Goal: Task Accomplishment & Management: Manage account settings

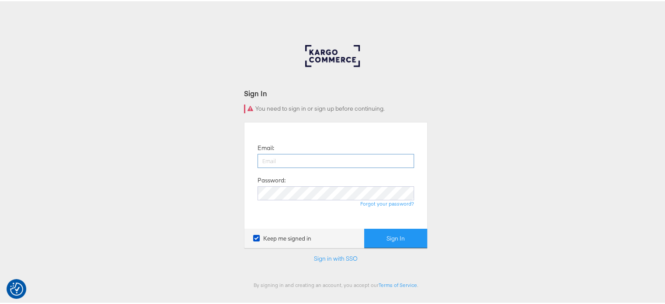
type input "sudheer.bheemunipalli@kargo.com"
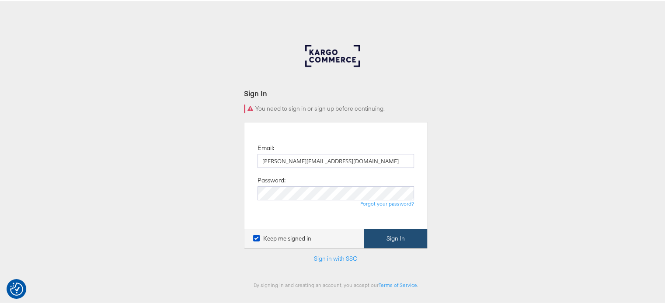
click at [394, 243] on button "Sign In" at bounding box center [395, 237] width 63 height 20
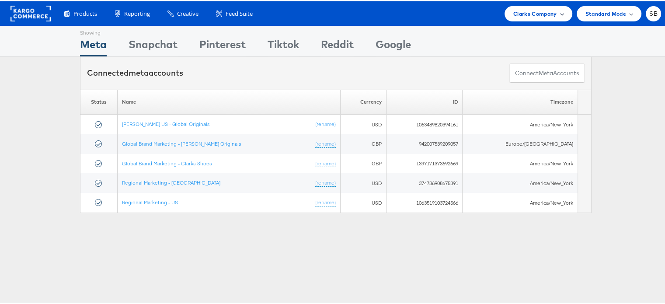
click at [521, 10] on span "Clarks Company" at bounding box center [535, 12] width 44 height 9
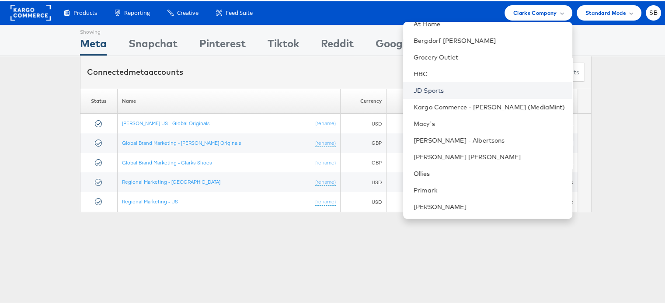
scroll to position [1, 0]
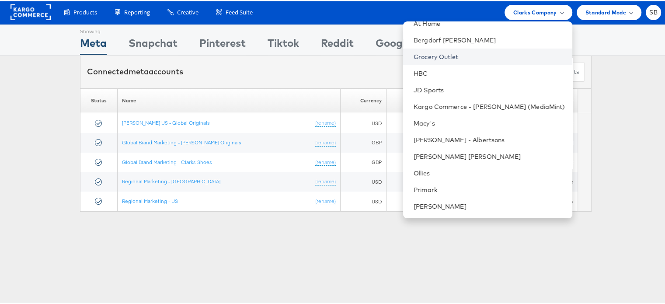
click at [466, 58] on link "Grocery Outlet" at bounding box center [490, 55] width 152 height 9
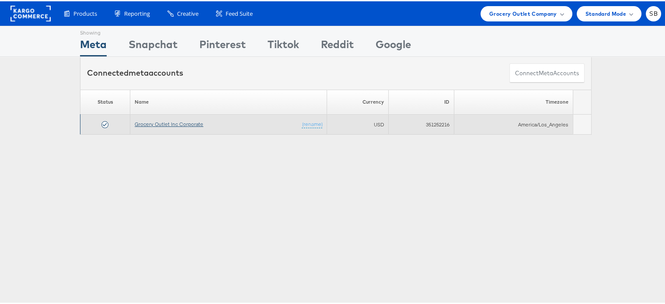
click at [155, 122] on link "Grocery Outlet Inc Corporate" at bounding box center [169, 122] width 69 height 7
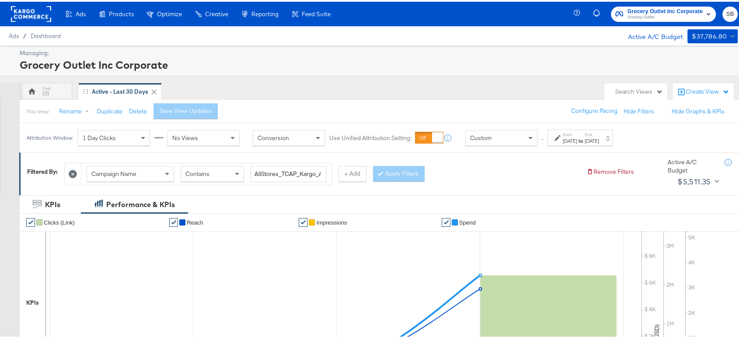
click at [599, 132] on div "Start: Sep 1st 2025 to End: Sep 4th 2025" at bounding box center [581, 136] width 36 height 13
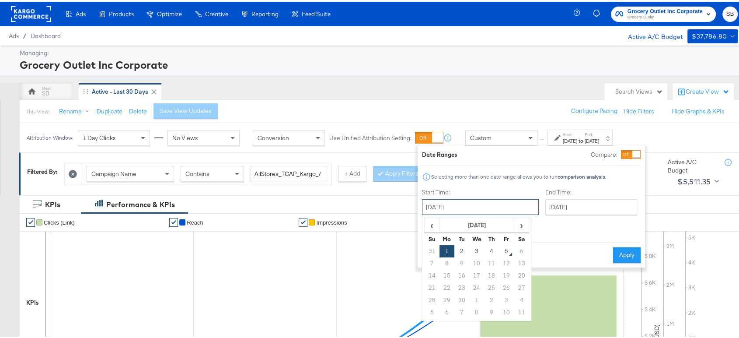
click at [486, 203] on input "[DATE]" at bounding box center [480, 205] width 117 height 16
click at [491, 250] on td "4" at bounding box center [491, 249] width 15 height 12
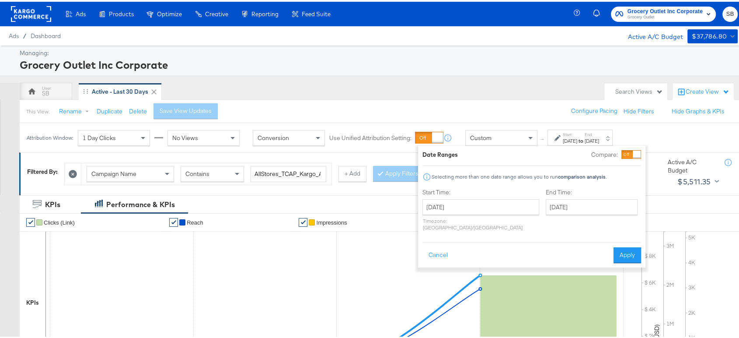
type input "September 4th 2025"
click at [629, 245] on button "Apply" at bounding box center [627, 253] width 28 height 16
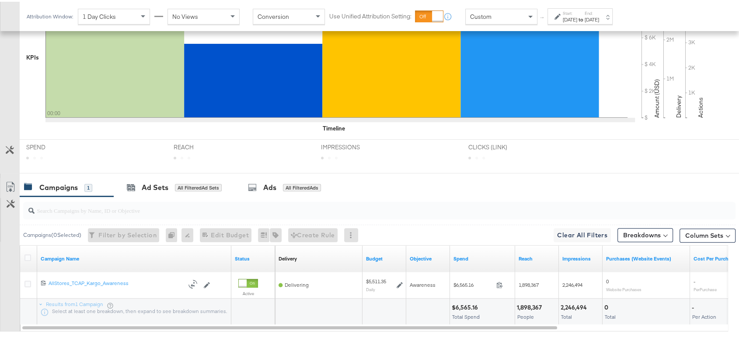
scroll to position [293, 0]
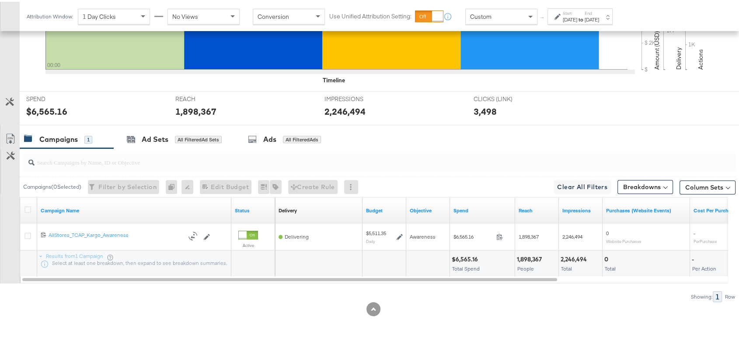
click at [577, 18] on div "[DATE]" at bounding box center [570, 17] width 14 height 7
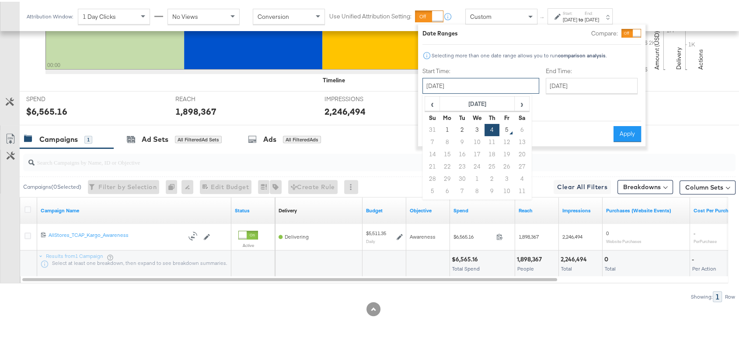
click at [471, 83] on input "September 4th 2025" at bounding box center [480, 84] width 117 height 16
click at [448, 127] on td "1" at bounding box center [447, 128] width 15 height 12
type input "September 1st 2025"
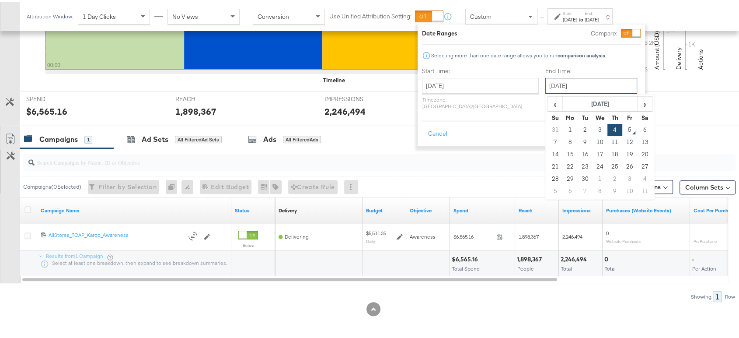
click at [545, 83] on input "September 4th 2025" at bounding box center [591, 84] width 92 height 16
click at [563, 128] on td "1" at bounding box center [570, 128] width 15 height 12
type input "September 1st 2025"
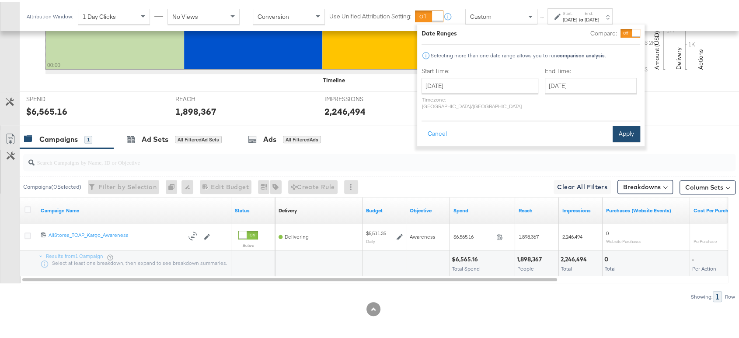
click at [623, 124] on button "Apply" at bounding box center [627, 132] width 28 height 16
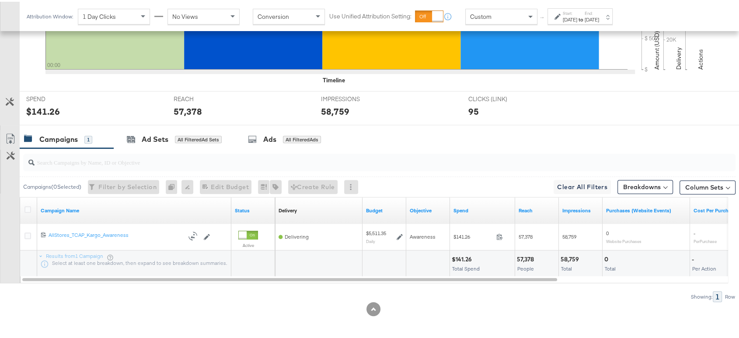
click at [577, 20] on div "[DATE]" at bounding box center [570, 17] width 14 height 7
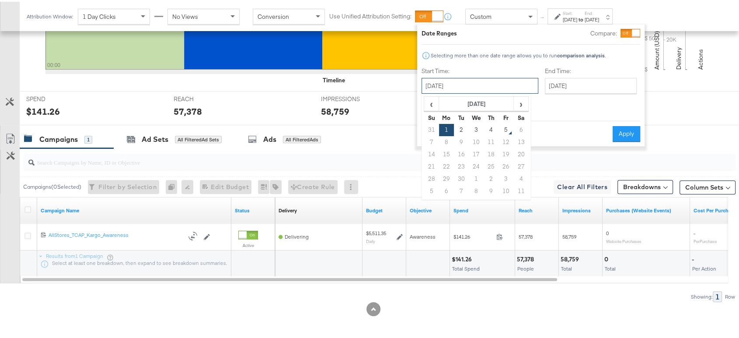
click at [494, 77] on input "September 1st 2025" at bounding box center [479, 84] width 117 height 16
click at [458, 126] on td "2" at bounding box center [461, 128] width 15 height 12
type input "September 2nd 2025"
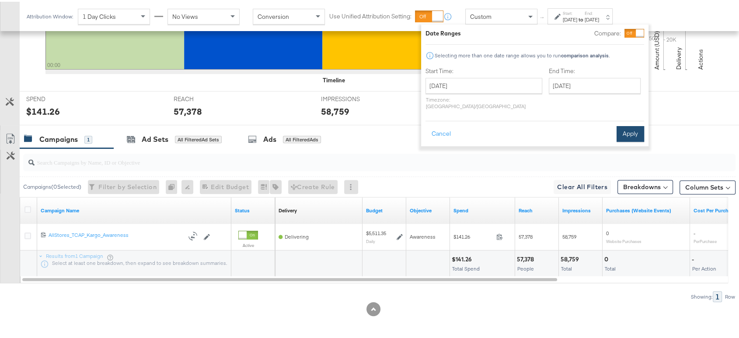
click at [627, 127] on button "Apply" at bounding box center [630, 132] width 28 height 16
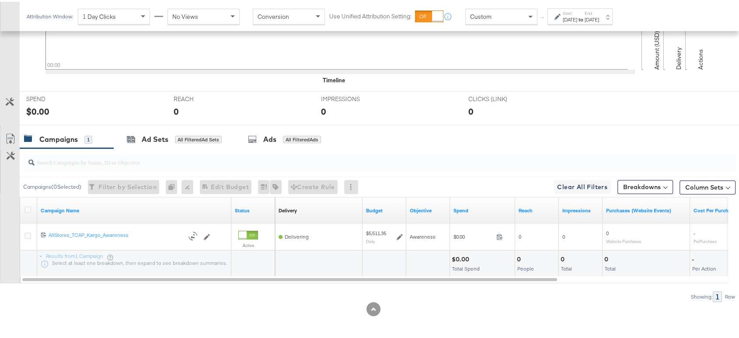
click at [599, 13] on div "Start: Sep 2nd 2025 to End: Sep 2nd 2025" at bounding box center [581, 15] width 36 height 13
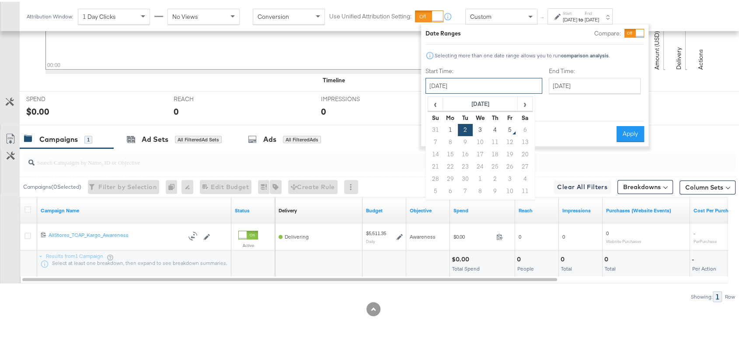
click at [484, 82] on input "September 2nd 2025" at bounding box center [483, 84] width 117 height 16
click at [479, 126] on td "3" at bounding box center [480, 128] width 15 height 12
type input "September 3rd 2025"
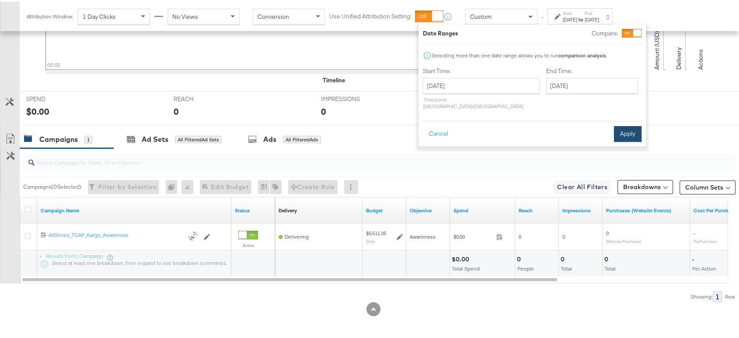
click at [624, 124] on button "Apply" at bounding box center [628, 132] width 28 height 16
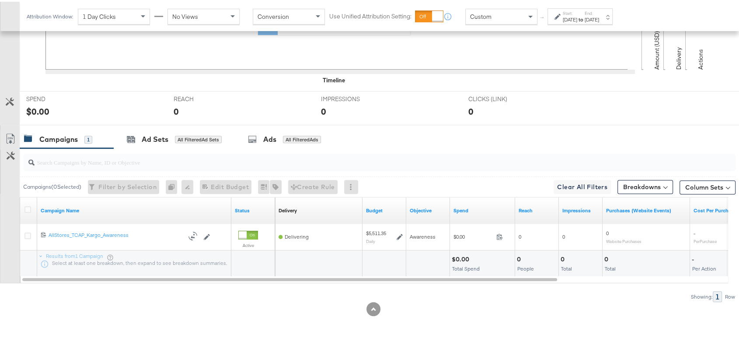
click at [585, 14] on strong "to" at bounding box center [580, 17] width 7 height 7
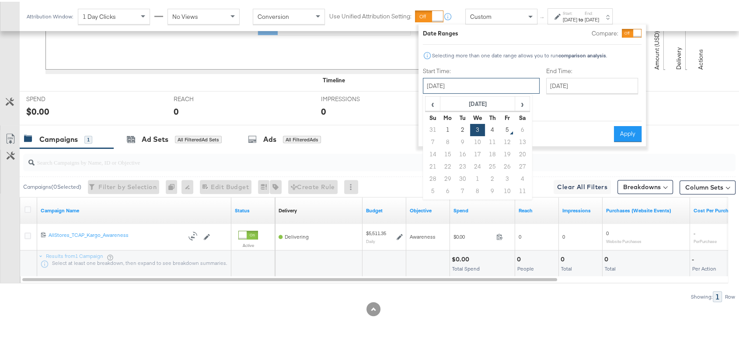
click at [489, 80] on input "September 3rd 2025" at bounding box center [481, 84] width 117 height 16
click at [493, 130] on td "4" at bounding box center [492, 128] width 15 height 12
type input "September 4th 2025"
click at [629, 126] on button "Apply" at bounding box center [627, 132] width 28 height 16
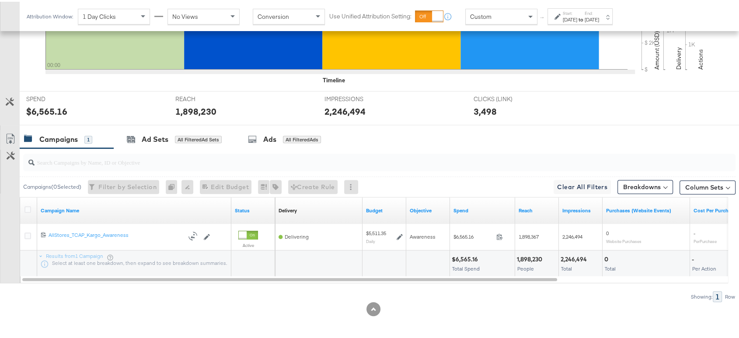
click at [585, 16] on strong "to" at bounding box center [580, 17] width 7 height 7
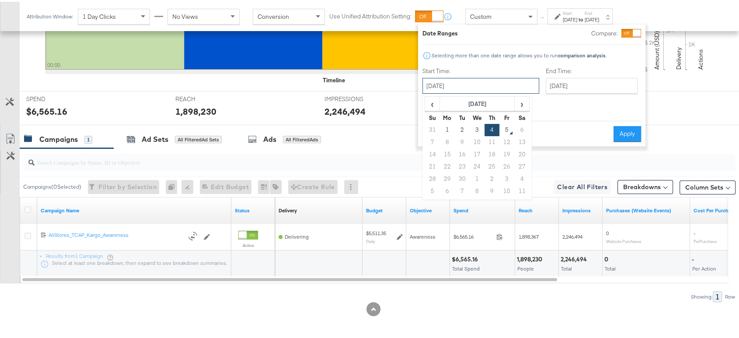
click at [448, 84] on input "September 4th 2025" at bounding box center [480, 84] width 117 height 16
click at [443, 126] on td "1" at bounding box center [447, 128] width 15 height 12
type input "September 1st 2025"
click at [628, 125] on button "Apply" at bounding box center [627, 132] width 28 height 16
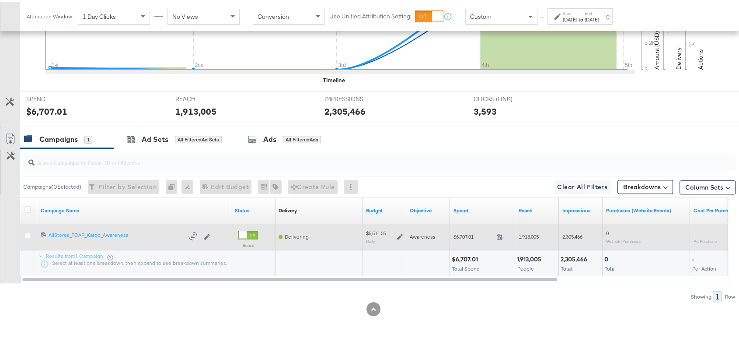
click at [497, 234] on icon at bounding box center [499, 234] width 7 height 7
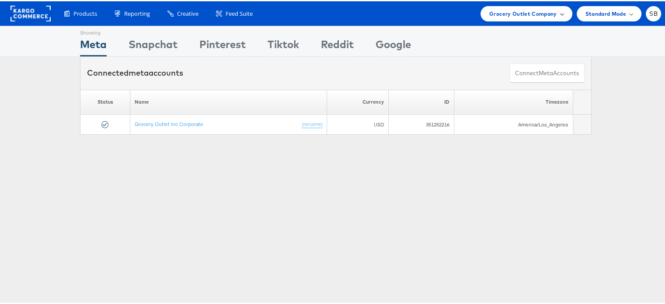
click at [519, 17] on span "Grocery Outlet Company" at bounding box center [523, 12] width 68 height 9
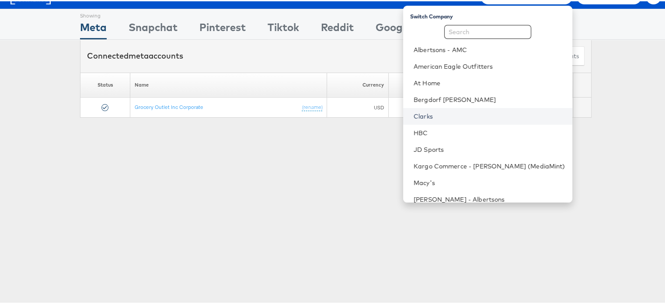
click at [430, 111] on link "Clarks" at bounding box center [490, 115] width 152 height 9
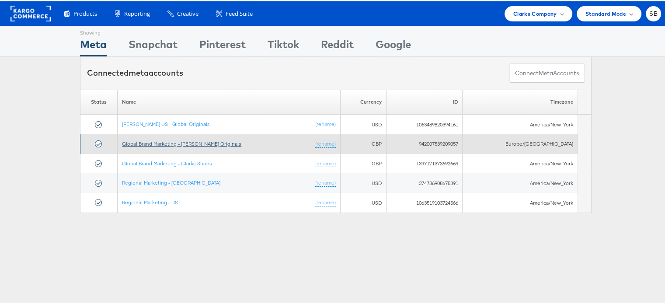
click at [185, 139] on link "Global Brand Marketing - [PERSON_NAME] Originals" at bounding box center [181, 142] width 119 height 7
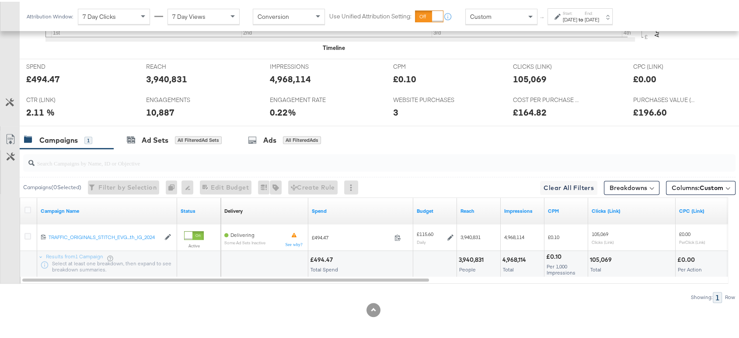
scroll to position [389, 0]
click at [577, 14] on div "[DATE]" at bounding box center [570, 17] width 14 height 7
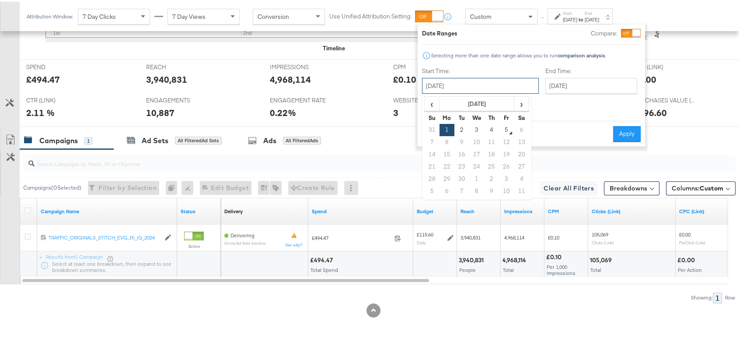
click at [488, 88] on input "September 1st 2025" at bounding box center [480, 84] width 117 height 16
click at [488, 128] on td "4" at bounding box center [491, 128] width 15 height 12
type input "[DATE]"
click at [626, 126] on button "Apply" at bounding box center [627, 132] width 28 height 16
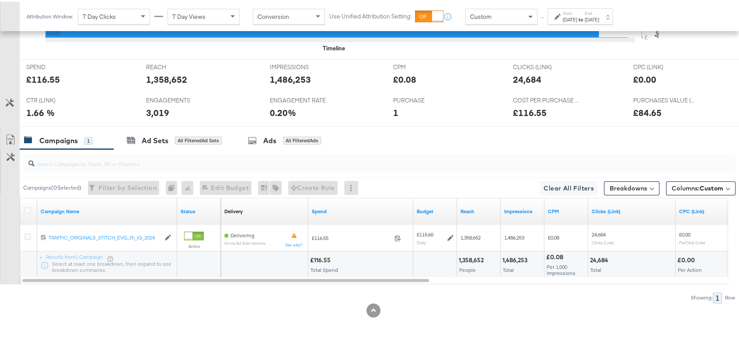
click at [585, 14] on strong "to" at bounding box center [580, 17] width 7 height 7
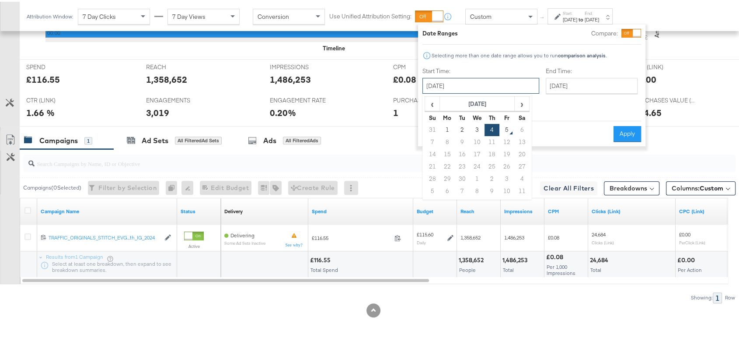
click at [495, 80] on input "September 4th 2025" at bounding box center [480, 84] width 117 height 16
click at [478, 127] on td "3" at bounding box center [477, 128] width 15 height 12
type input "September 3rd 2025"
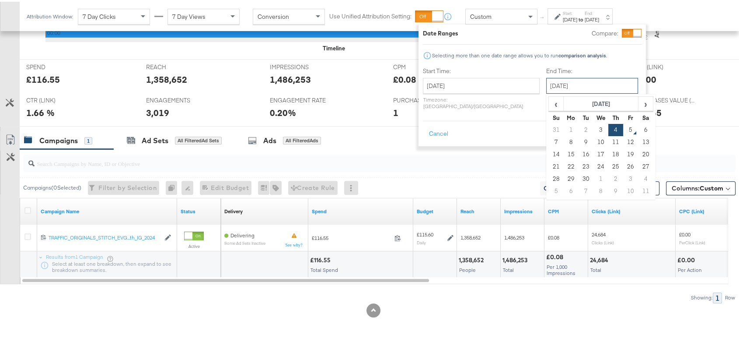
click at [556, 82] on input "September 4th 2025" at bounding box center [592, 84] width 92 height 16
click at [593, 123] on td "3" at bounding box center [600, 128] width 15 height 12
type input "September 3rd 2025"
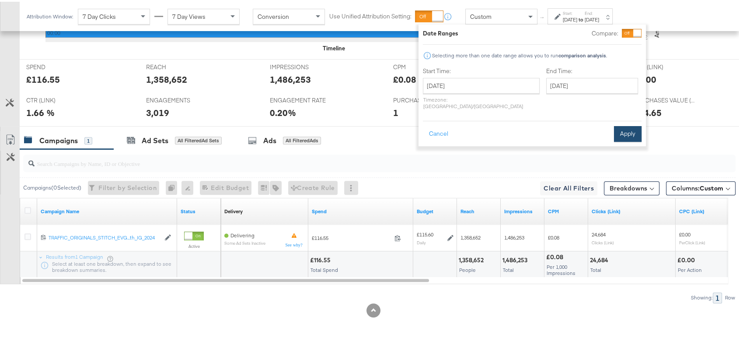
click at [625, 124] on button "Apply" at bounding box center [628, 132] width 28 height 16
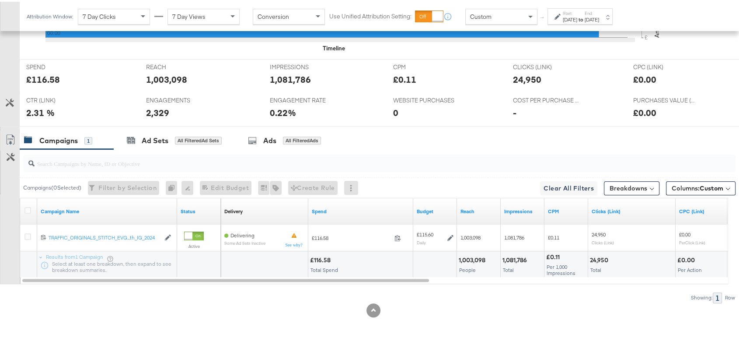
click at [599, 14] on div "Sep 3rd 2025" at bounding box center [592, 17] width 14 height 7
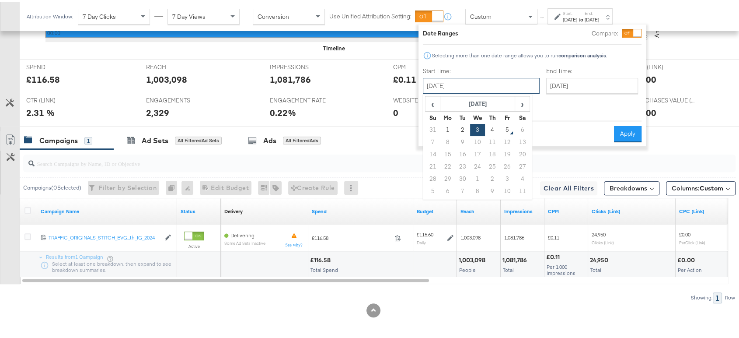
click at [478, 88] on input "September 3rd 2025" at bounding box center [481, 84] width 117 height 16
click at [462, 129] on td "2" at bounding box center [462, 128] width 15 height 12
type input "September 2nd 2025"
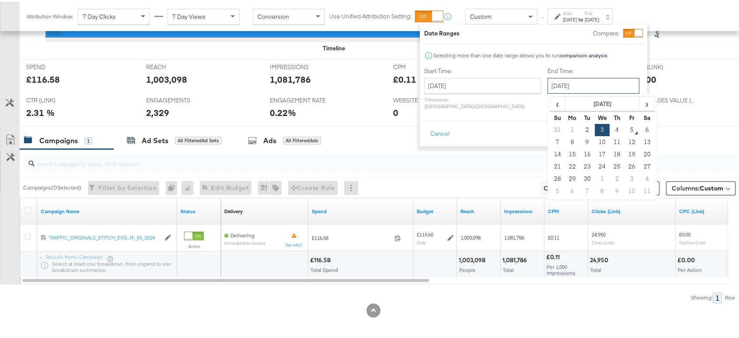
click at [547, 83] on input "September 3rd 2025" at bounding box center [593, 84] width 92 height 16
click at [580, 125] on td "2" at bounding box center [587, 128] width 15 height 12
type input "September 2nd 2025"
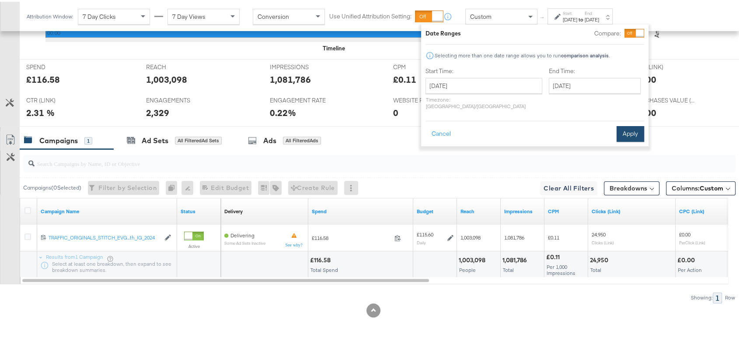
click at [635, 124] on button "Apply" at bounding box center [630, 132] width 28 height 16
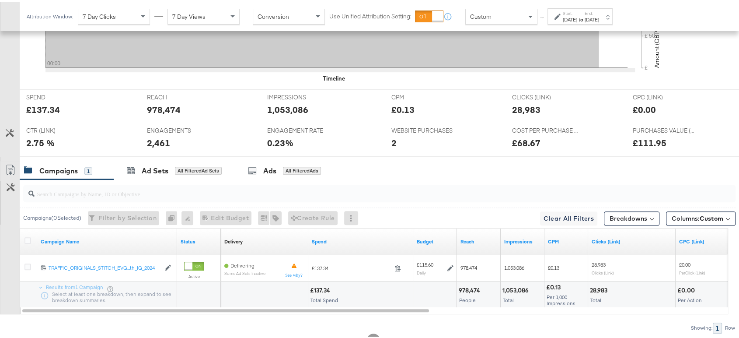
scroll to position [0, 0]
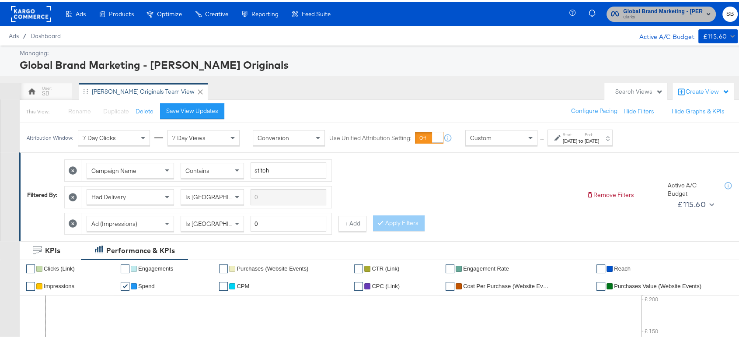
click at [649, 11] on span "Global Brand Marketing - [PERSON_NAME] Originals" at bounding box center [663, 9] width 80 height 9
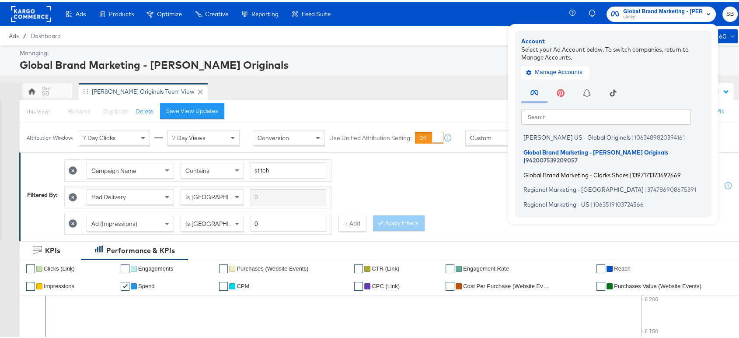
click at [585, 169] on span "Global Brand Marketing - Clarks Shoes" at bounding box center [575, 172] width 105 height 7
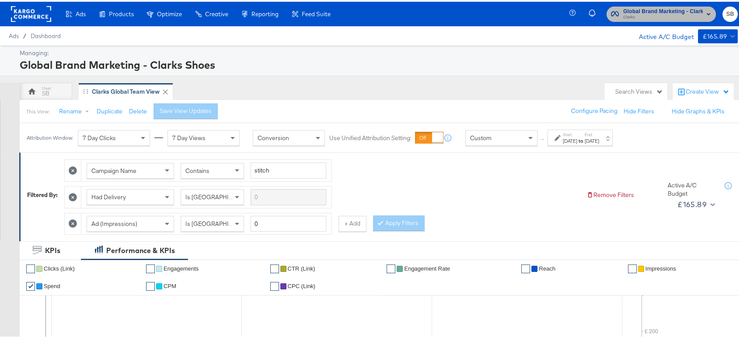
click at [658, 10] on span "Global Brand Marketing - Clarks Shoes" at bounding box center [663, 9] width 80 height 9
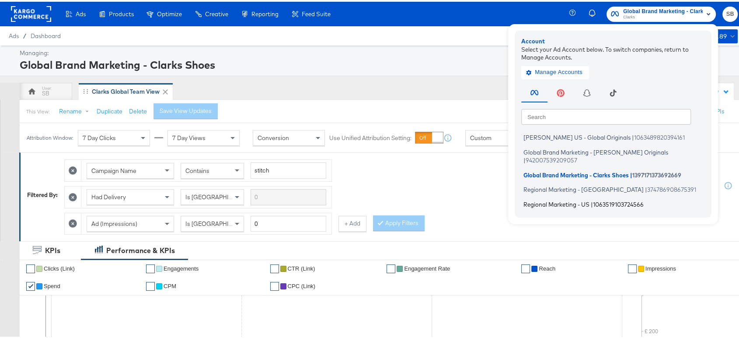
click at [558, 198] on span "Regional Marketing - US" at bounding box center [556, 201] width 66 height 7
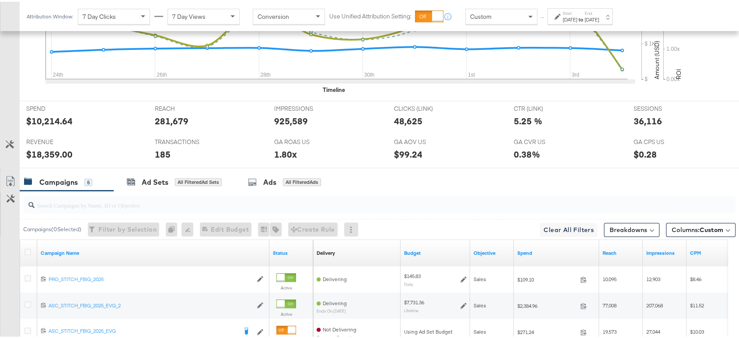
scroll to position [494, 0]
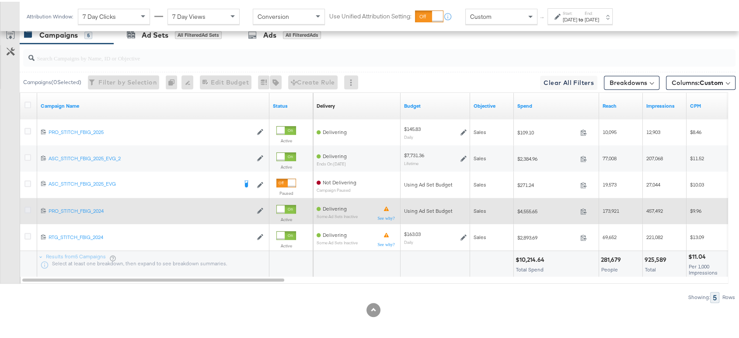
click at [25, 206] on icon at bounding box center [27, 208] width 7 height 7
click at [0, 0] on input "checkbox" at bounding box center [0, 0] width 0 height 0
click at [25, 206] on icon at bounding box center [27, 208] width 7 height 7
click at [0, 0] on input "checkbox" at bounding box center [0, 0] width 0 height 0
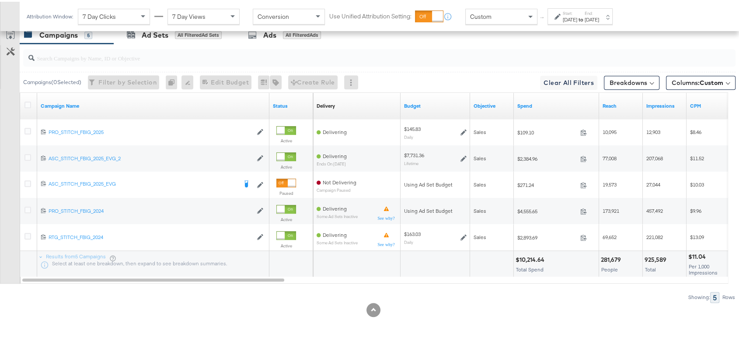
click at [584, 21] on div "Start: Aug 24th 2025 to End: Sep 4th 2025" at bounding box center [579, 15] width 65 height 16
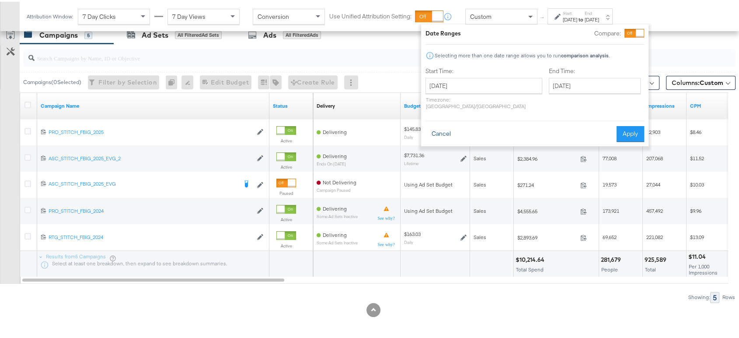
click at [438, 124] on button "Cancel" at bounding box center [440, 132] width 31 height 16
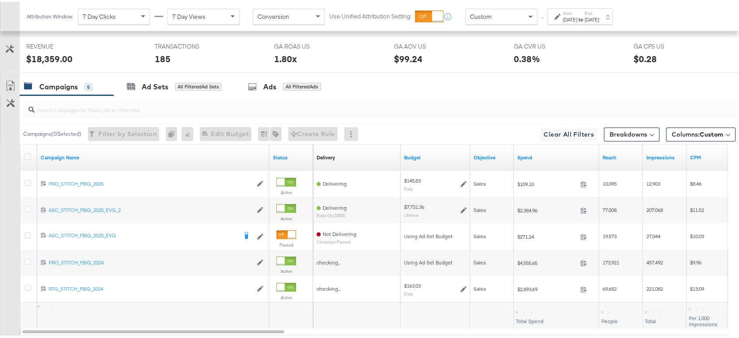
scroll to position [444, 0]
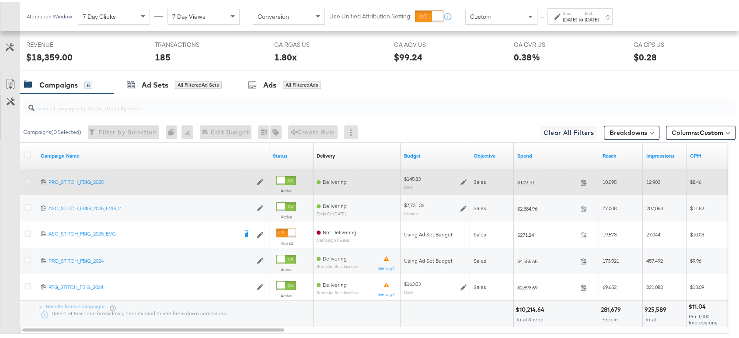
click at [27, 177] on icon at bounding box center [27, 179] width 7 height 7
click at [0, 0] on input "checkbox" at bounding box center [0, 0] width 0 height 0
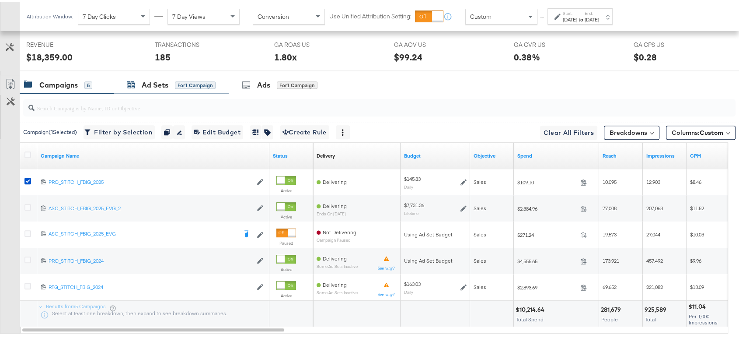
click at [142, 82] on div "Ad Sets" at bounding box center [155, 83] width 27 height 10
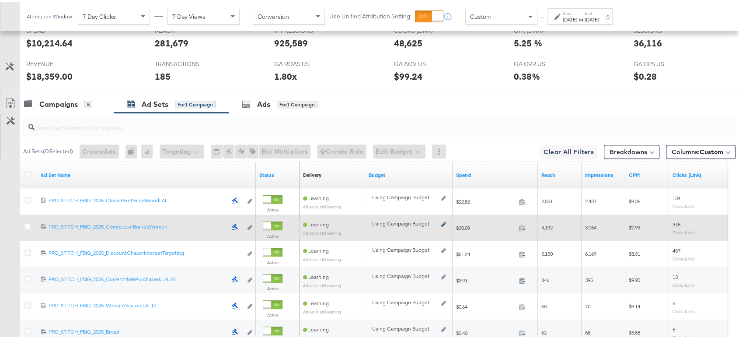
scroll to position [423, 0]
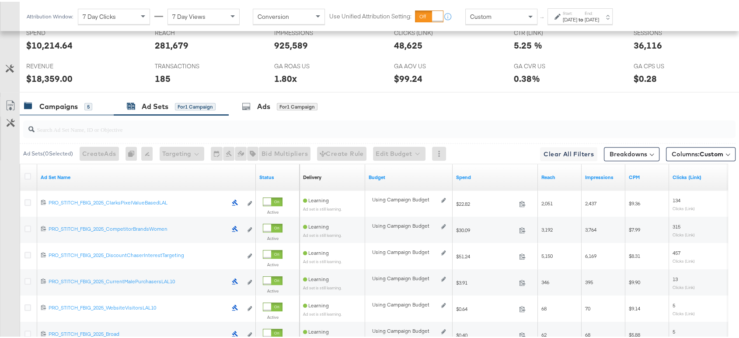
click at [63, 104] on div "Campaigns" at bounding box center [58, 105] width 38 height 10
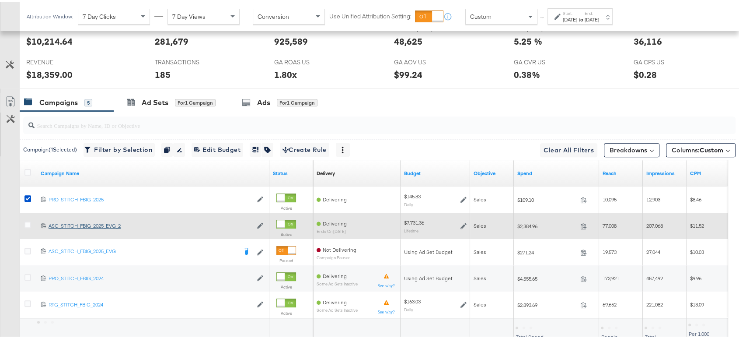
scroll to position [428, 0]
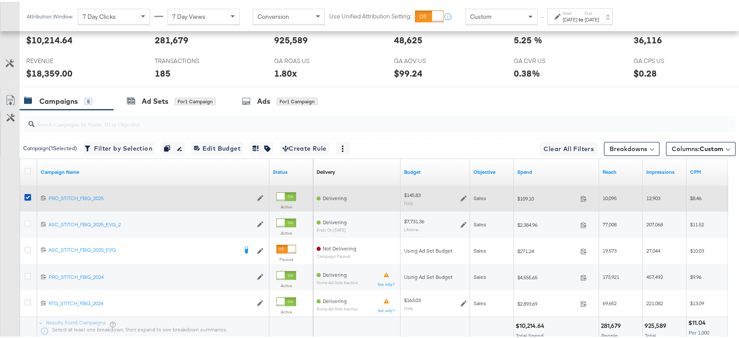
click at [463, 193] on icon at bounding box center [463, 196] width 6 height 6
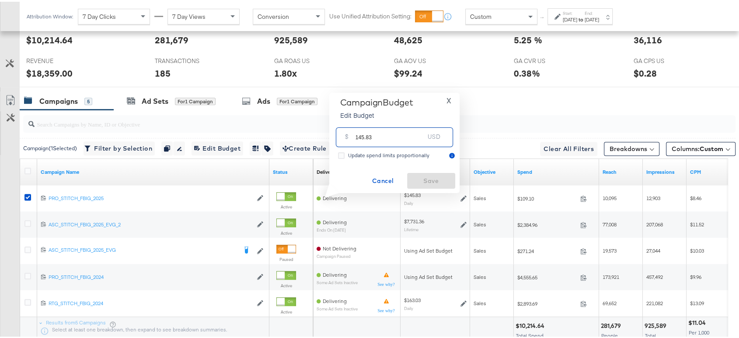
click at [406, 141] on input "145.83" at bounding box center [389, 131] width 69 height 19
type input "147.45"
click at [424, 180] on span "Save" at bounding box center [431, 179] width 41 height 11
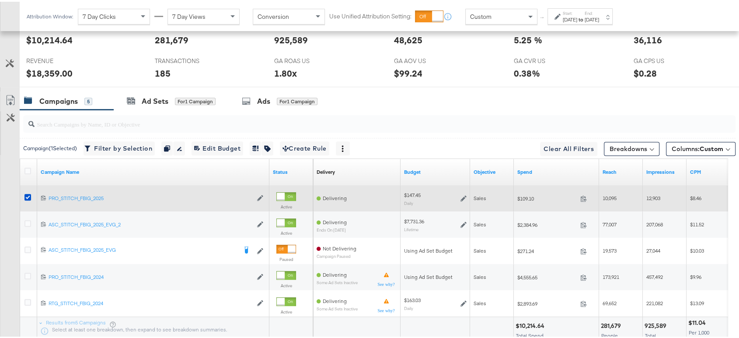
click at [461, 197] on icon at bounding box center [463, 197] width 6 height 6
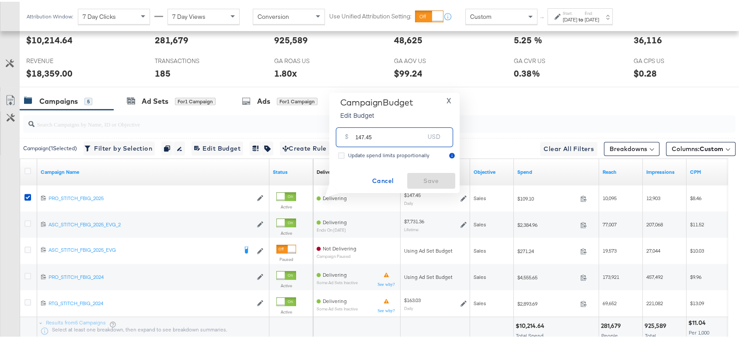
click at [405, 137] on input "147.45" at bounding box center [389, 131] width 69 height 19
type input "147.43"
click at [422, 174] on span "Save" at bounding box center [431, 179] width 41 height 11
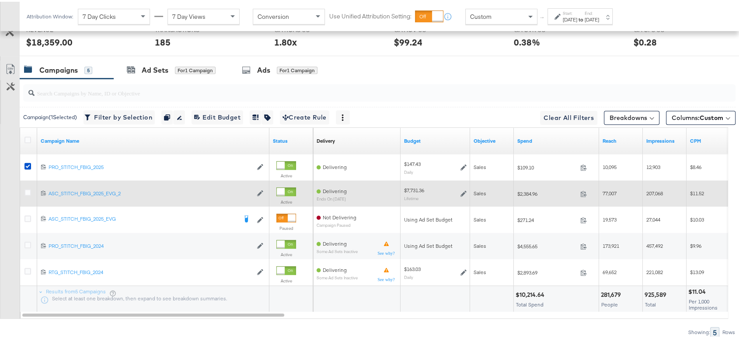
scroll to position [463, 0]
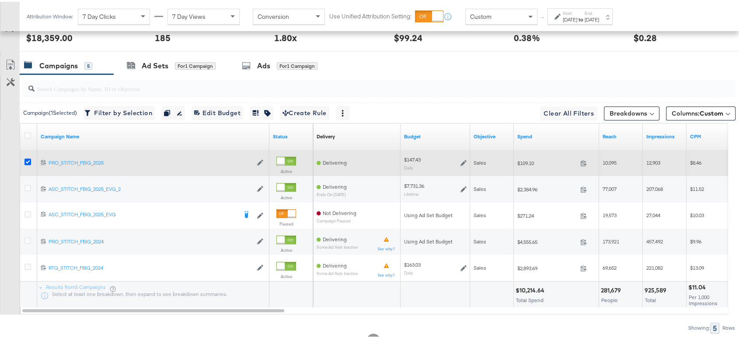
click at [29, 157] on icon at bounding box center [27, 160] width 7 height 7
click at [0, 0] on input "checkbox" at bounding box center [0, 0] width 0 height 0
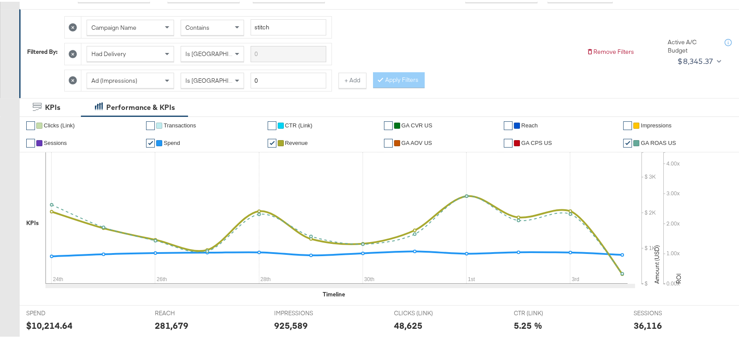
scroll to position [0, 0]
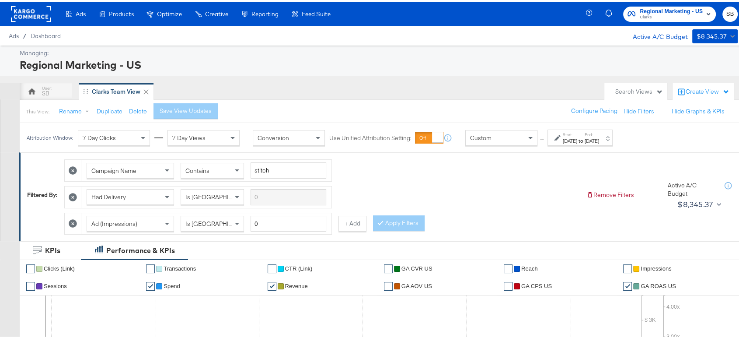
click at [665, 12] on span "Clarks" at bounding box center [671, 15] width 63 height 7
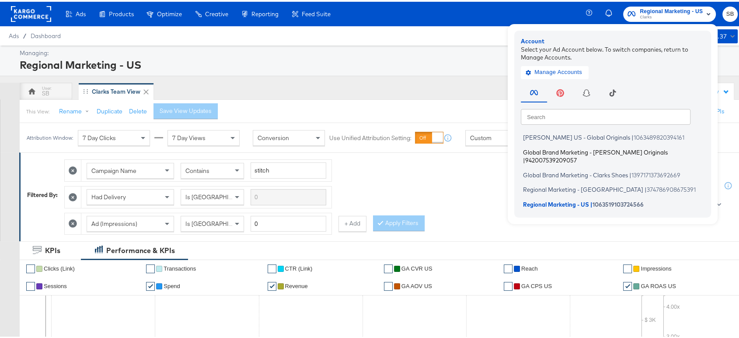
click at [541, 148] on span "Global Brand Marketing - [PERSON_NAME] Originals" at bounding box center [595, 149] width 145 height 7
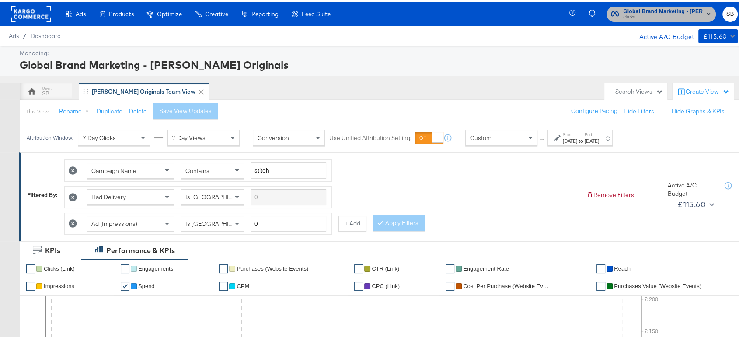
click at [655, 12] on span "Clarks" at bounding box center [663, 15] width 80 height 7
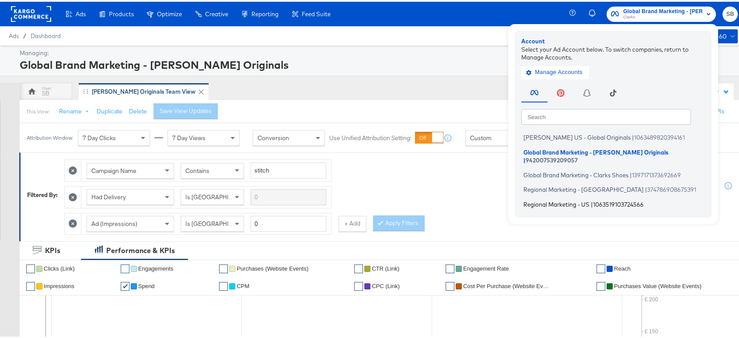
click at [543, 198] on span "Regional Marketing - US" at bounding box center [556, 201] width 66 height 7
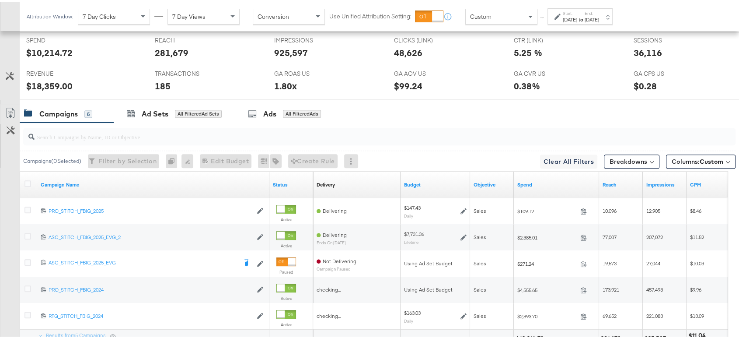
scroll to position [425, 0]
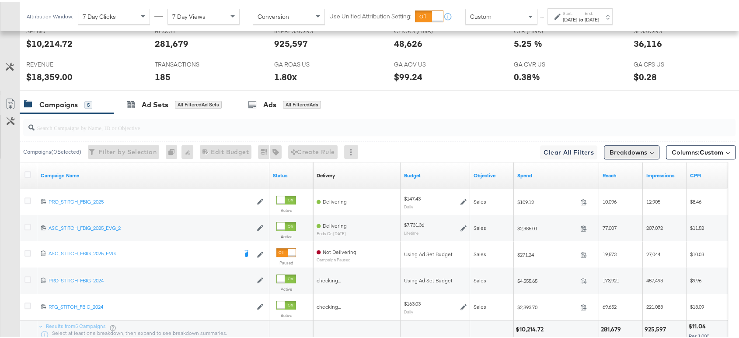
click at [606, 153] on button "Breakdowns" at bounding box center [632, 150] width 56 height 14
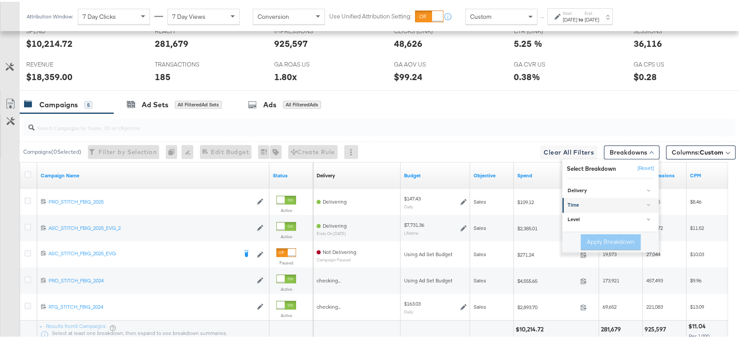
click at [579, 201] on div "Time" at bounding box center [610, 203] width 87 height 7
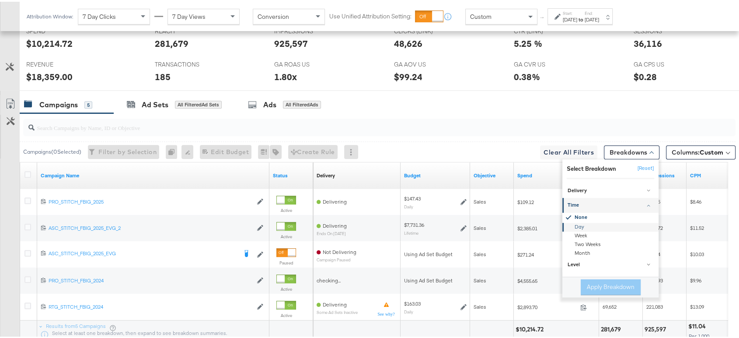
click at [572, 224] on div "Day" at bounding box center [611, 224] width 95 height 9
click at [602, 282] on button "Apply Breakdown" at bounding box center [611, 285] width 60 height 16
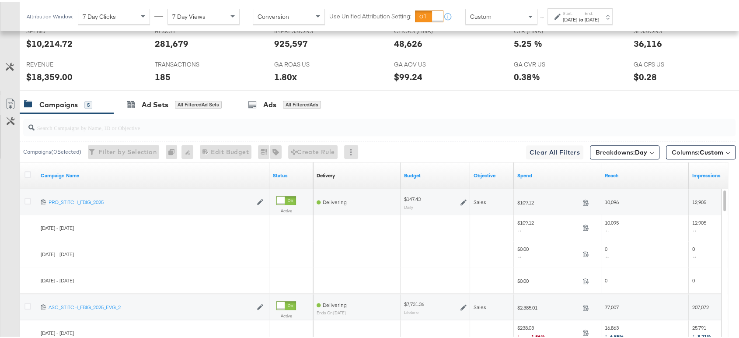
click at [577, 18] on div "[DATE]" at bounding box center [570, 17] width 14 height 7
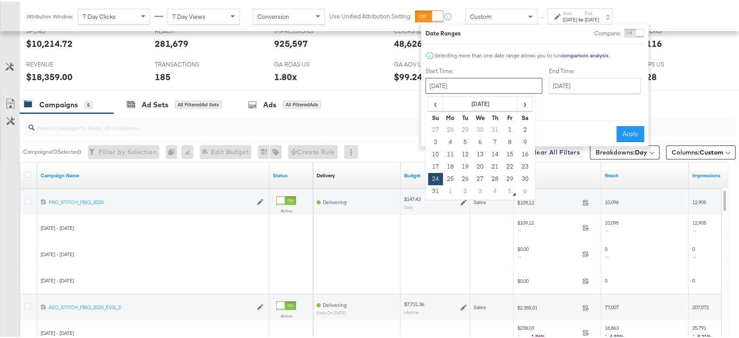
click at [474, 81] on input "August 24th 2025" at bounding box center [483, 84] width 117 height 16
click at [527, 108] on span "›" at bounding box center [525, 101] width 14 height 13
click at [481, 128] on td "3" at bounding box center [480, 128] width 15 height 12
type input "September 3rd 2025"
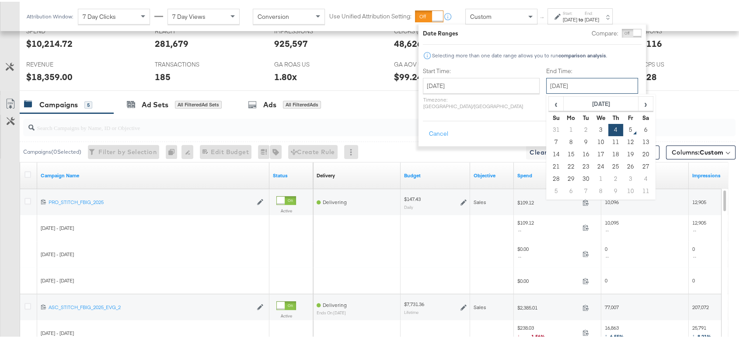
click at [553, 82] on input "September 4th 2025" at bounding box center [592, 84] width 92 height 16
click at [608, 130] on td "4" at bounding box center [615, 128] width 15 height 12
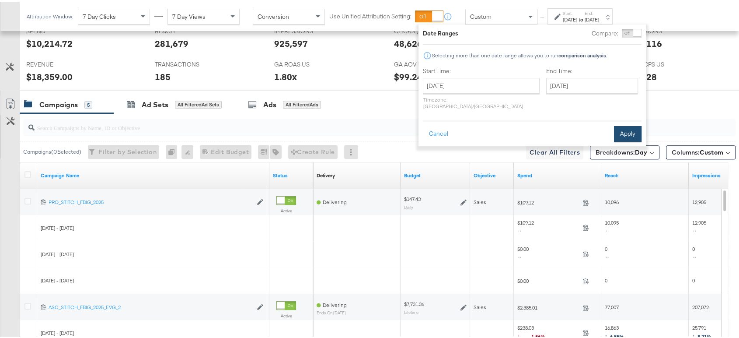
click at [622, 125] on button "Apply" at bounding box center [628, 132] width 28 height 16
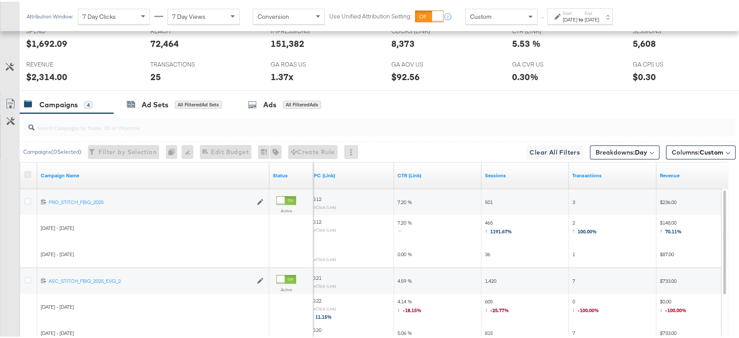
click at [26, 172] on icon at bounding box center [27, 172] width 7 height 7
click at [0, 0] on input "checkbox" at bounding box center [0, 0] width 0 height 0
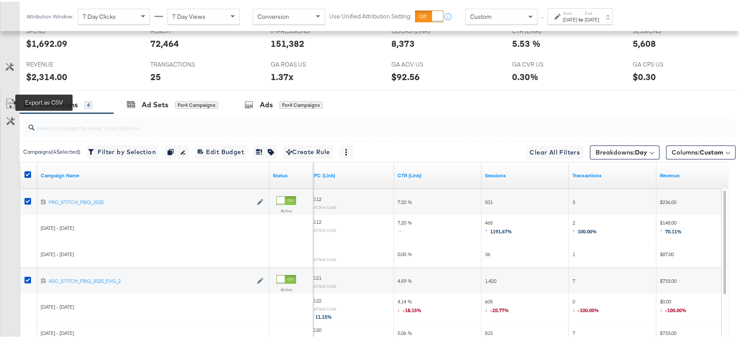
click at [7, 100] on icon at bounding box center [10, 102] width 10 height 10
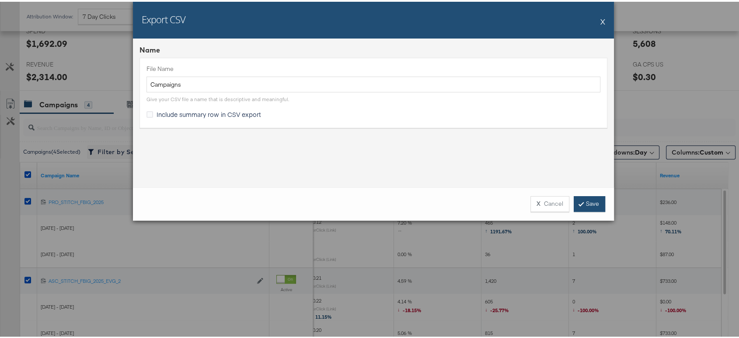
click at [592, 208] on link "Save" at bounding box center [589, 202] width 31 height 16
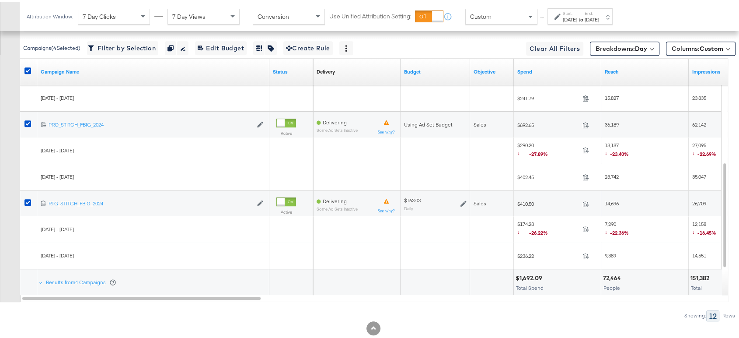
scroll to position [530, 0]
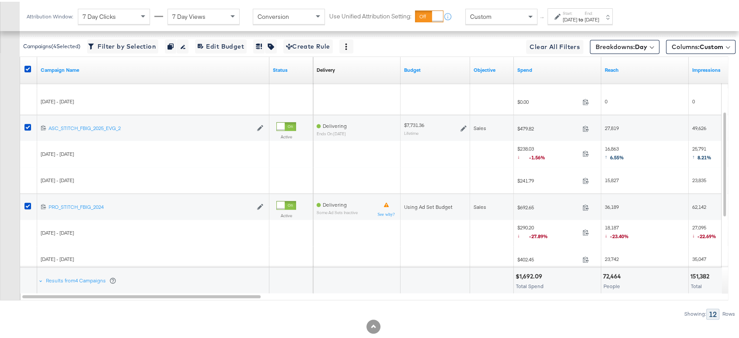
click at [423, 229] on div at bounding box center [435, 230] width 70 height 7
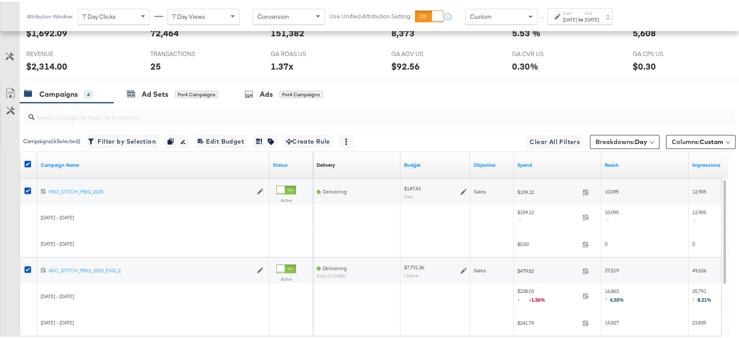
scroll to position [442, 0]
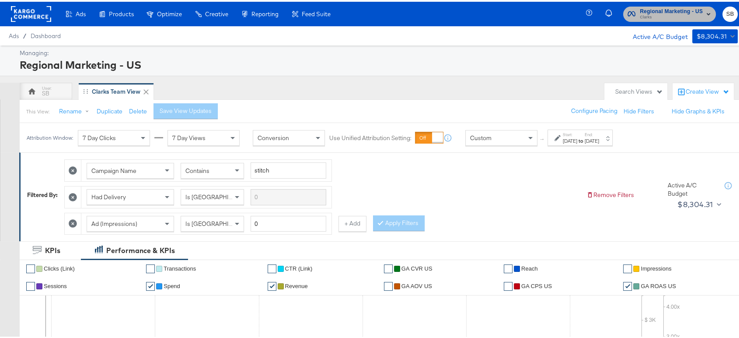
click at [665, 13] on span "Clarks" at bounding box center [671, 15] width 63 height 7
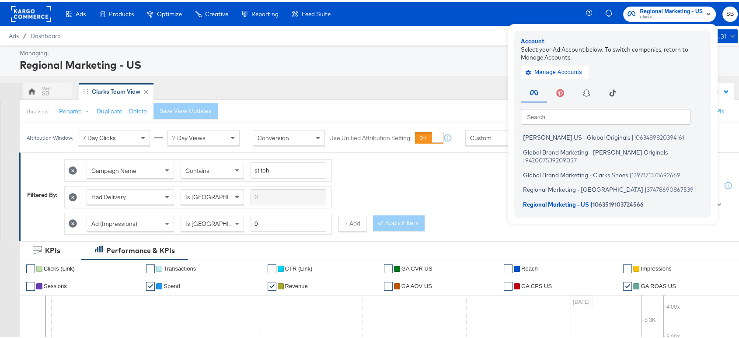
click at [470, 22] on div "Ads Products Optimize Creative Reporting Feed Suite Regional Marketing - US Cla…" at bounding box center [373, 12] width 746 height 24
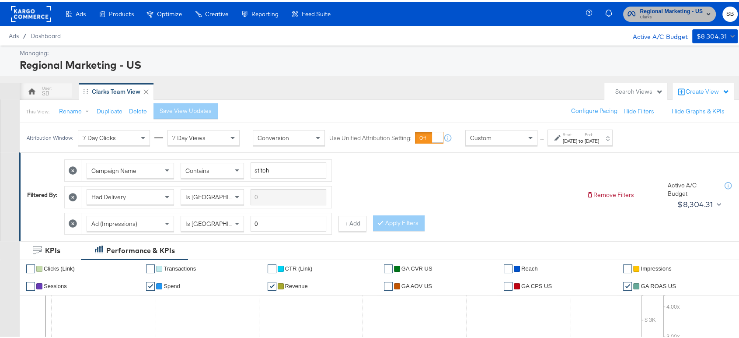
click at [662, 7] on span "Regional Marketing - US" at bounding box center [671, 9] width 63 height 9
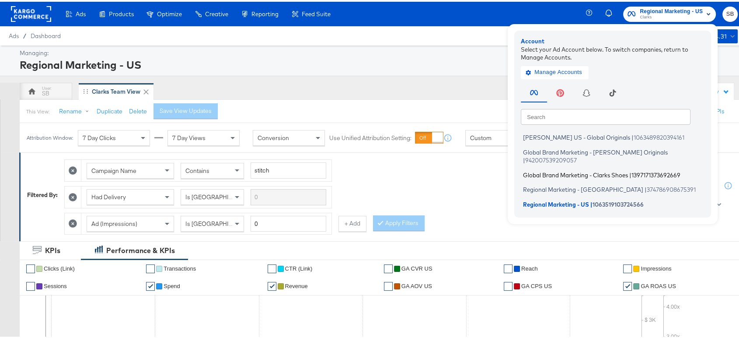
click at [587, 167] on li "Global Brand Marketing - Clarks Shoes | 1397171373692669" at bounding box center [615, 173] width 188 height 13
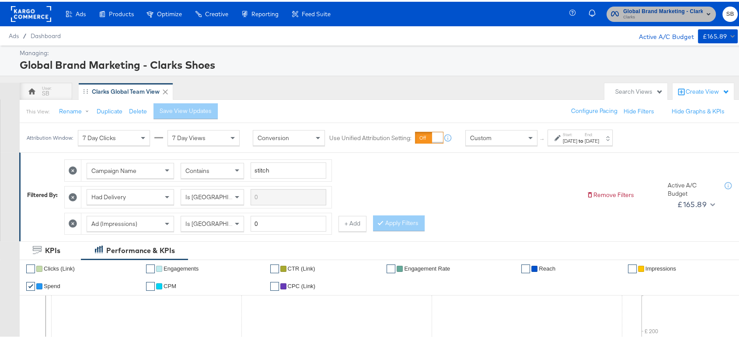
click at [663, 12] on span "Clarks" at bounding box center [663, 15] width 80 height 7
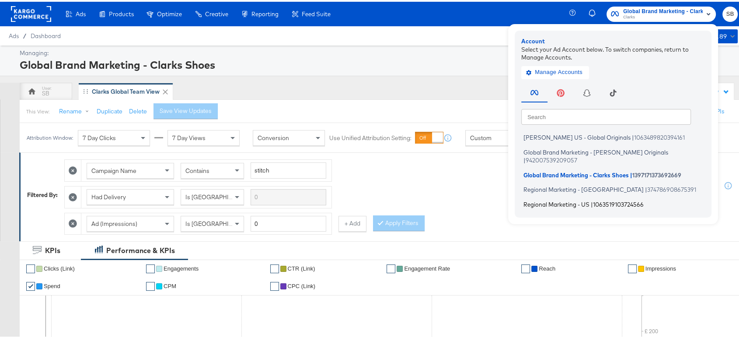
click at [531, 198] on span "Regional Marketing - US" at bounding box center [556, 201] width 66 height 7
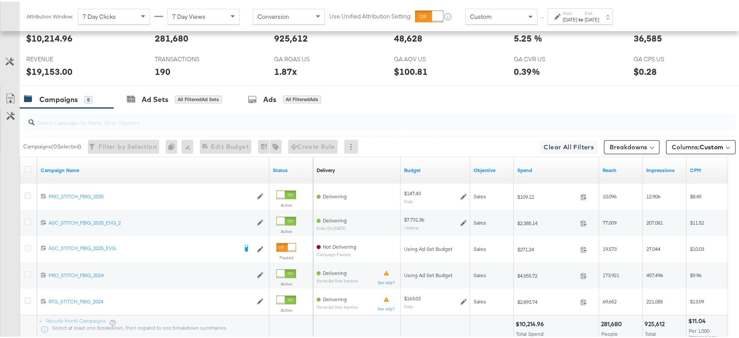
scroll to position [494, 0]
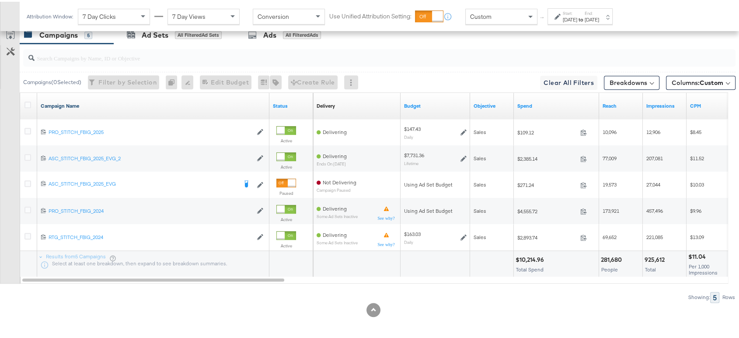
click at [68, 103] on link "Campaign Name" at bounding box center [153, 104] width 225 height 7
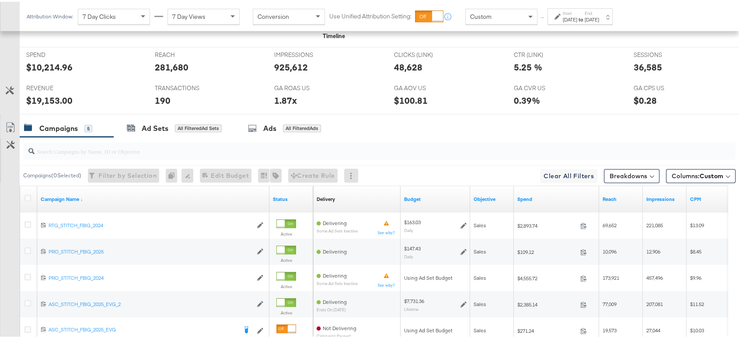
scroll to position [399, 0]
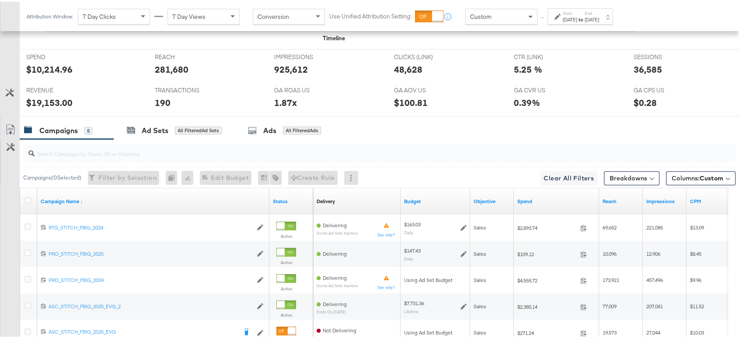
click at [53, 97] on div "$19,153.00" at bounding box center [49, 100] width 46 height 13
copy div "19,153.00"
click at [278, 103] on div "1.87x" at bounding box center [285, 100] width 23 height 13
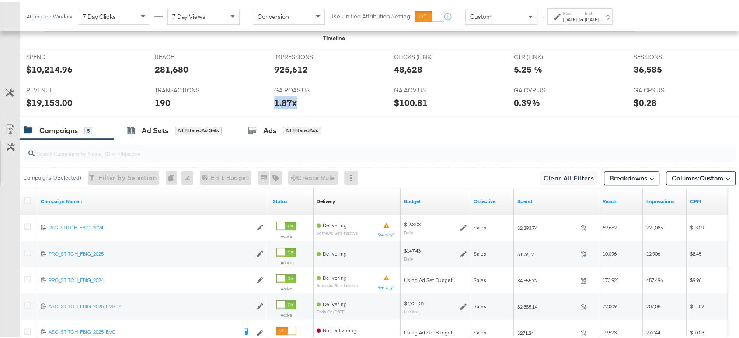
copy div "1.87x"
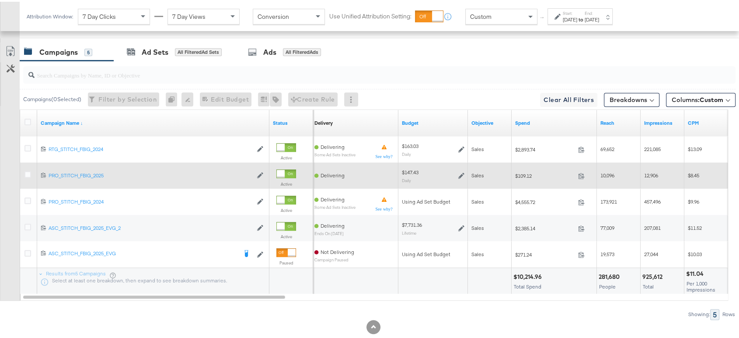
scroll to position [477, 0]
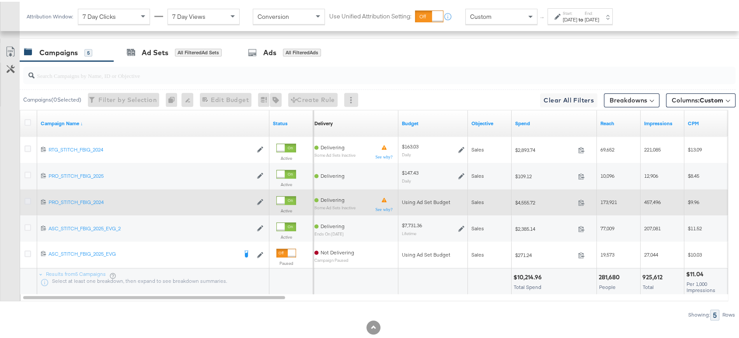
click at [26, 199] on icon at bounding box center [27, 199] width 7 height 7
click at [0, 0] on input "checkbox" at bounding box center [0, 0] width 0 height 0
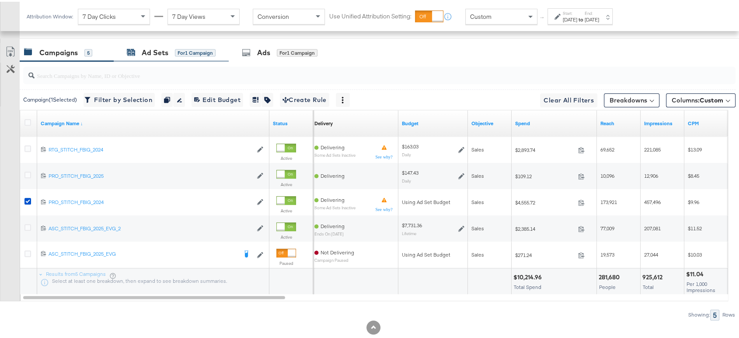
click at [158, 46] on div "Ad Sets" at bounding box center [155, 51] width 27 height 10
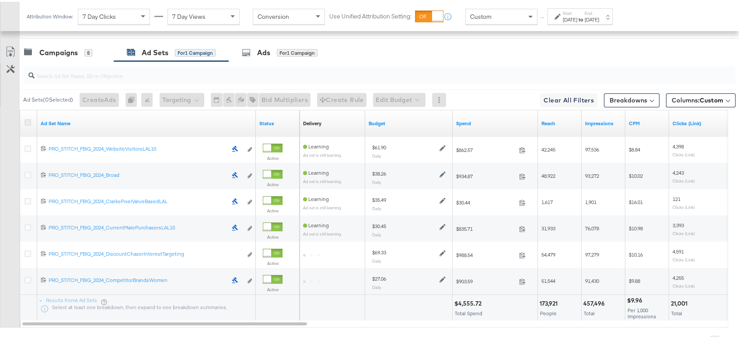
click at [27, 117] on icon at bounding box center [27, 120] width 7 height 7
click at [0, 0] on input "checkbox" at bounding box center [0, 0] width 0 height 0
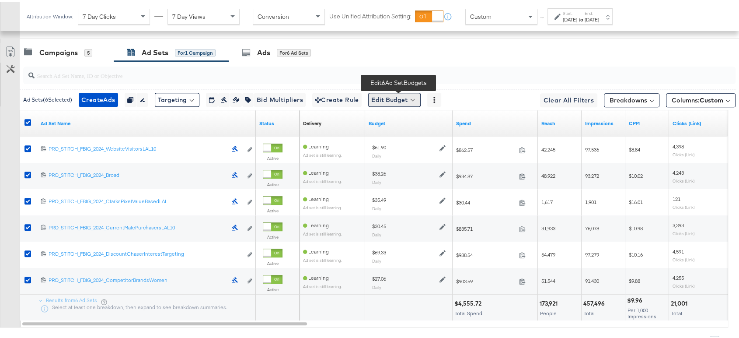
click at [390, 102] on button "Edit Budget" at bounding box center [394, 98] width 52 height 14
click at [402, 121] on span "Edit Ad Set Budget" at bounding box center [397, 120] width 50 height 11
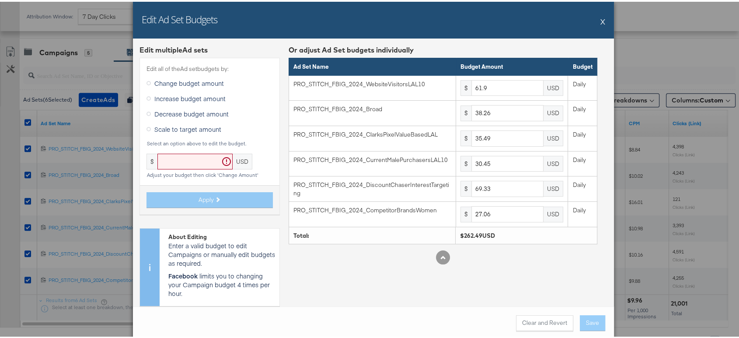
click at [600, 18] on button "X" at bounding box center [602, 19] width 5 height 17
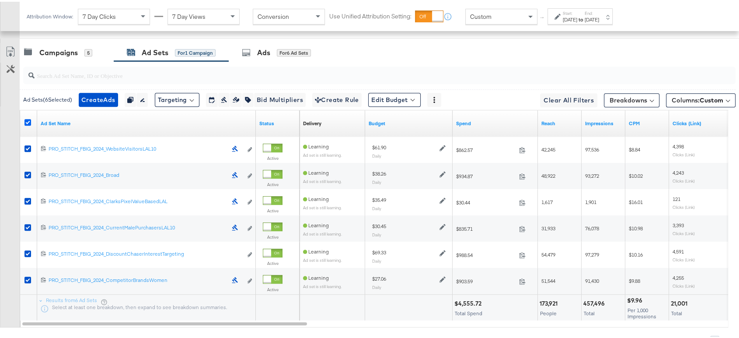
click at [27, 118] on icon at bounding box center [27, 120] width 7 height 7
click at [0, 0] on input "checkbox" at bounding box center [0, 0] width 0 height 0
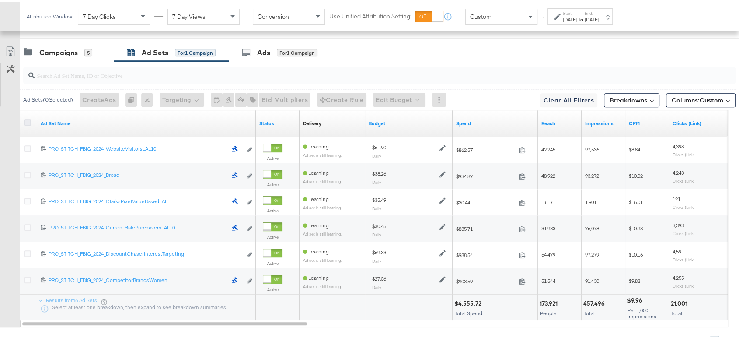
click at [27, 118] on icon at bounding box center [27, 120] width 7 height 7
click at [0, 0] on input "checkbox" at bounding box center [0, 0] width 0 height 0
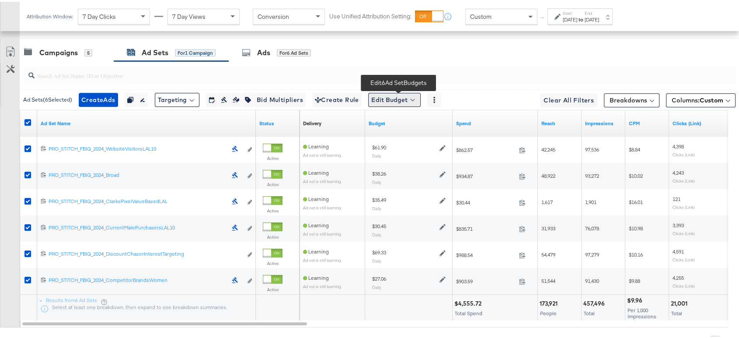
click at [402, 94] on button "Edit Budget" at bounding box center [394, 98] width 52 height 14
click at [404, 114] on button "Edit Ad Set Budget" at bounding box center [407, 121] width 77 height 14
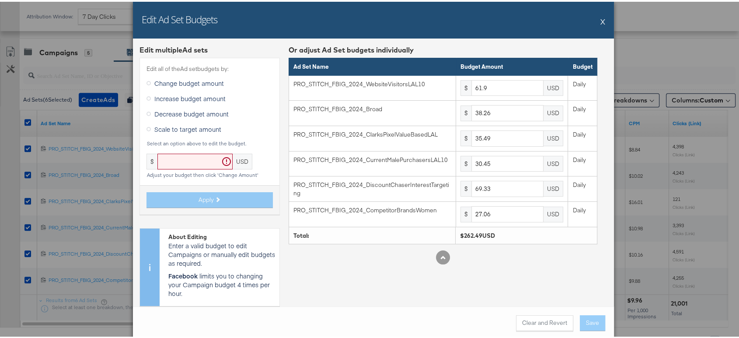
click at [596, 17] on div "Edit Ad Set Budgets X" at bounding box center [373, 18] width 481 height 37
click at [600, 19] on button "X" at bounding box center [602, 19] width 5 height 17
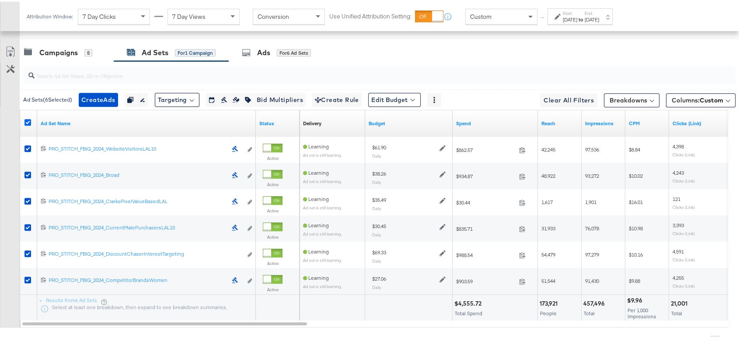
click at [30, 118] on icon at bounding box center [27, 120] width 7 height 7
click at [0, 0] on input "checkbox" at bounding box center [0, 0] width 0 height 0
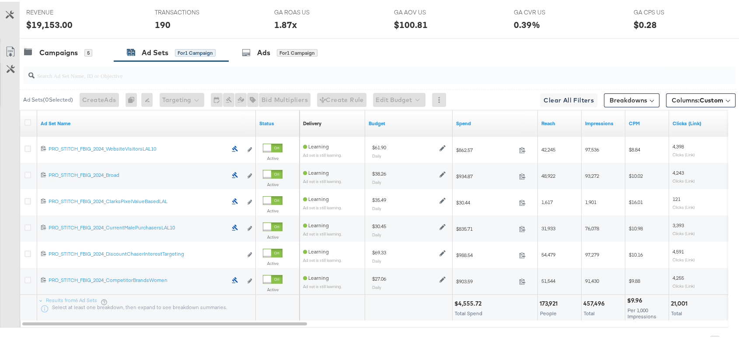
scroll to position [0, 0]
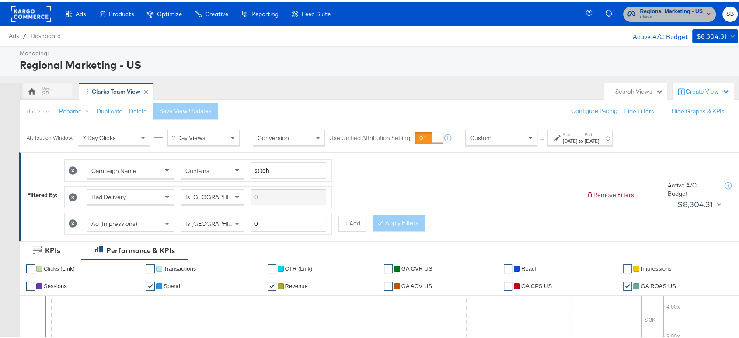
click at [669, 10] on span "Regional Marketing - US" at bounding box center [671, 9] width 63 height 9
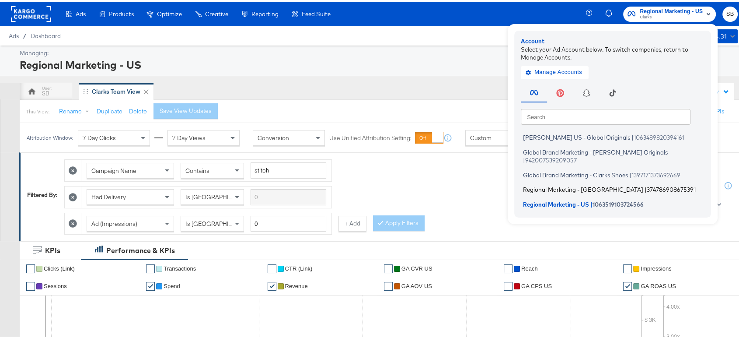
click at [556, 184] on span "Regional Marketing - [GEOGRAPHIC_DATA]" at bounding box center [583, 187] width 120 height 7
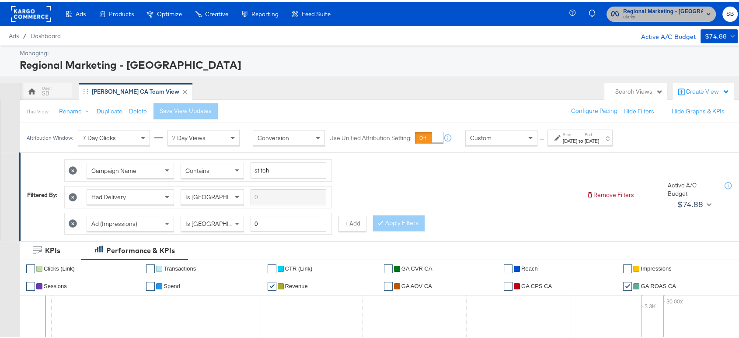
click at [672, 20] on button "Regional Marketing - CA Clarks" at bounding box center [660, 12] width 109 height 15
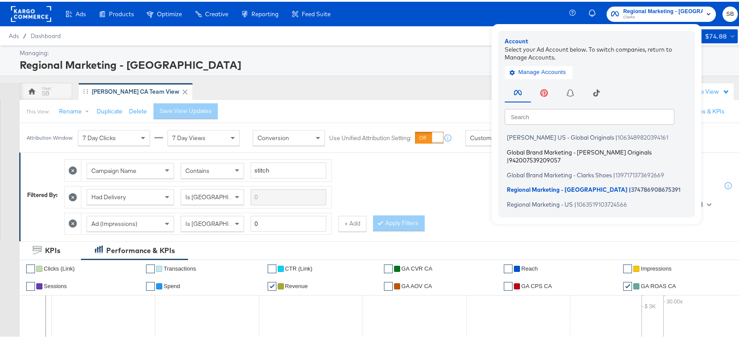
click at [565, 148] on span "Global Brand Marketing - Clarks Originals" at bounding box center [579, 149] width 145 height 7
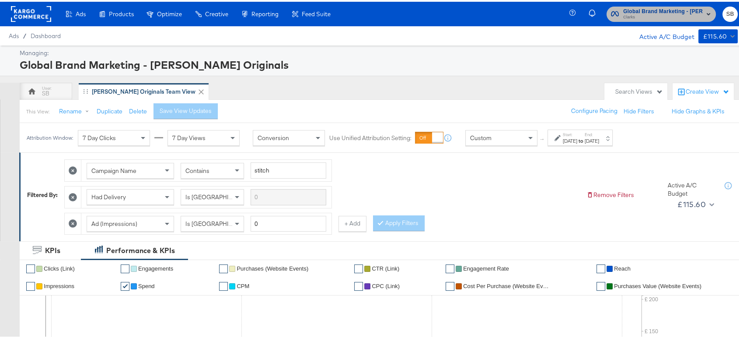
click at [641, 17] on span "Clarks" at bounding box center [663, 15] width 80 height 7
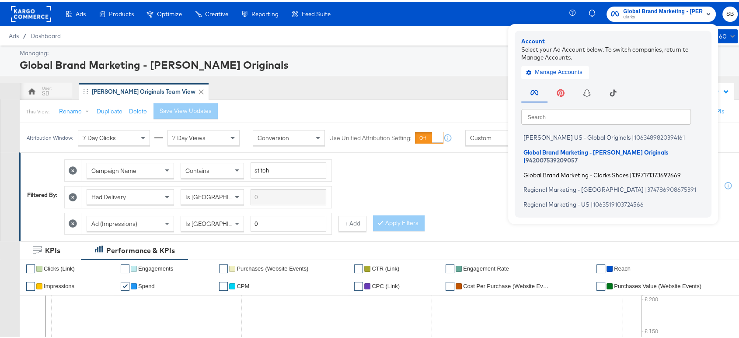
click at [561, 169] on span "Global Brand Marketing - Clarks Shoes" at bounding box center [575, 172] width 105 height 7
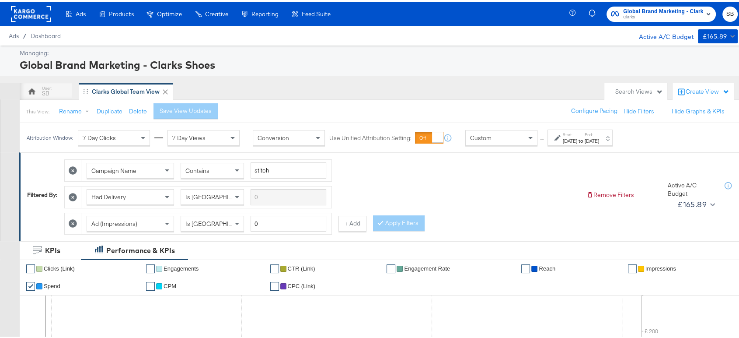
click at [29, 14] on rect at bounding box center [31, 12] width 40 height 16
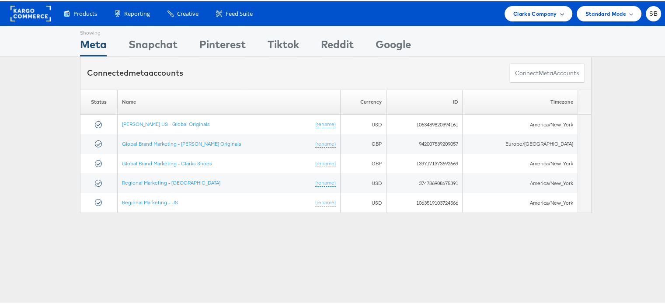
click at [536, 13] on span "Clarks Company" at bounding box center [535, 12] width 44 height 9
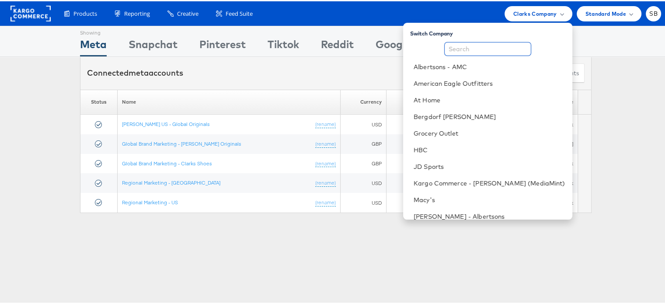
click at [465, 47] on input "text" at bounding box center [487, 48] width 87 height 14
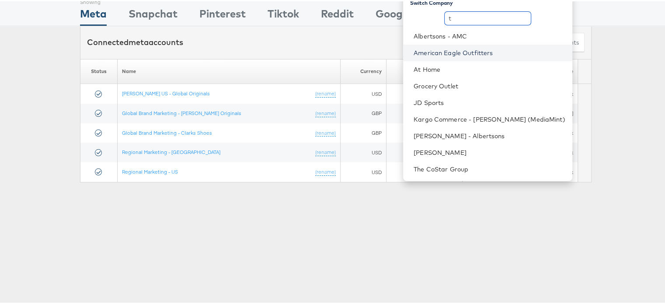
scroll to position [30, 0]
type input "t"
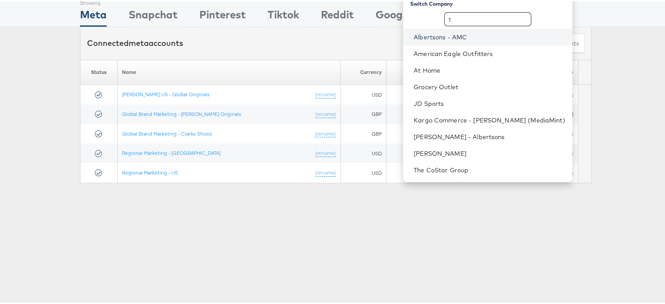
click at [466, 34] on link "Albertsons - AMC" at bounding box center [490, 35] width 152 height 9
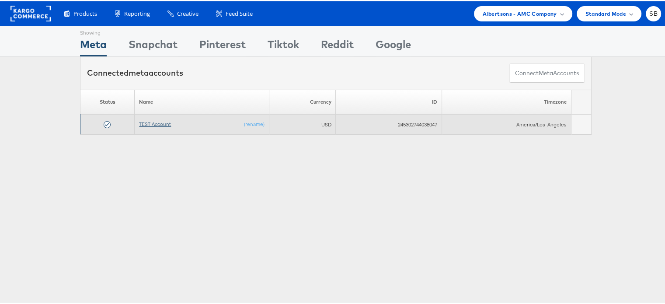
click at [143, 119] on link "TEST Account" at bounding box center [155, 122] width 32 height 7
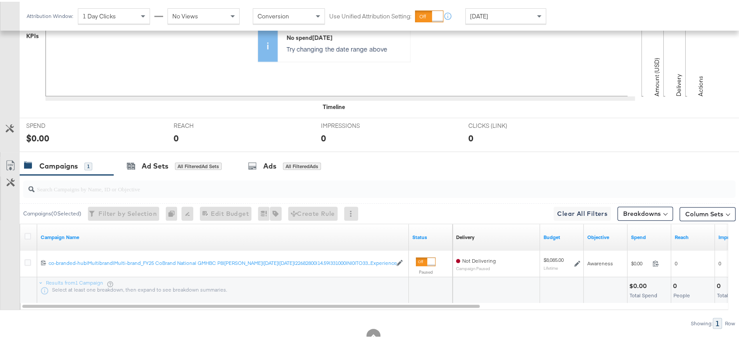
scroll to position [292, 0]
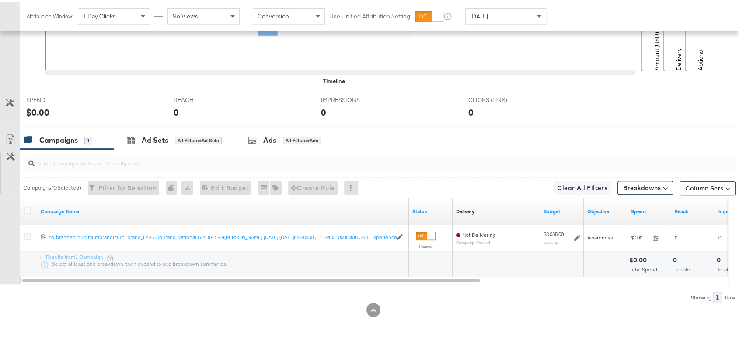
click at [74, 154] on input "search" at bounding box center [353, 157] width 636 height 17
paste input "120230827523830307"
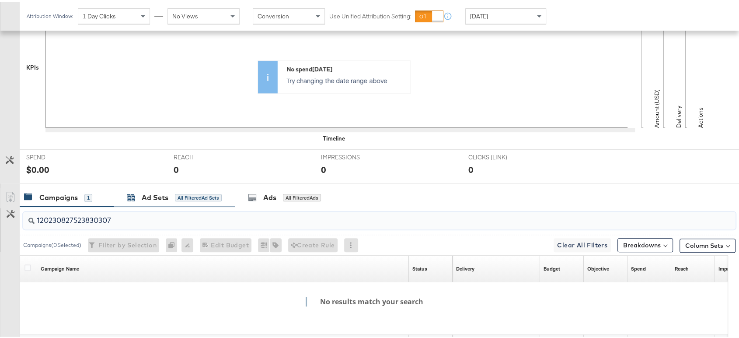
scroll to position [234, 0]
type input "120230827523830307"
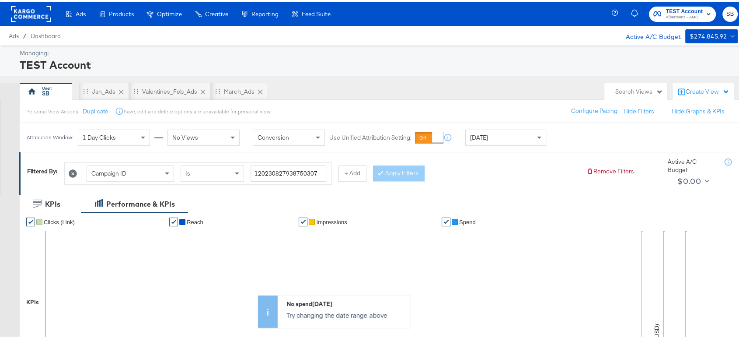
scroll to position [1, 0]
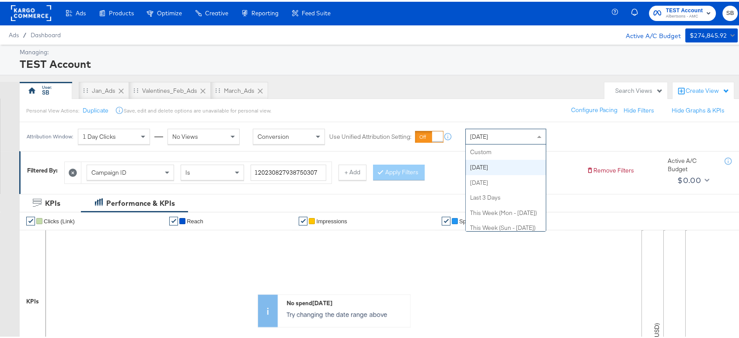
click at [514, 141] on div "Today" at bounding box center [506, 134] width 80 height 15
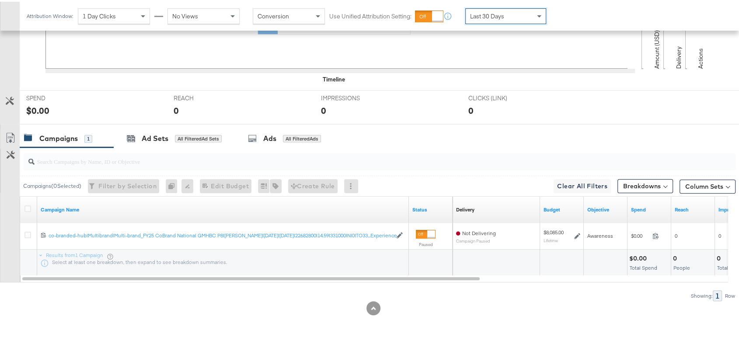
scroll to position [292, 0]
click at [106, 161] on input "search" at bounding box center [353, 156] width 636 height 17
paste input "120230827523830307"
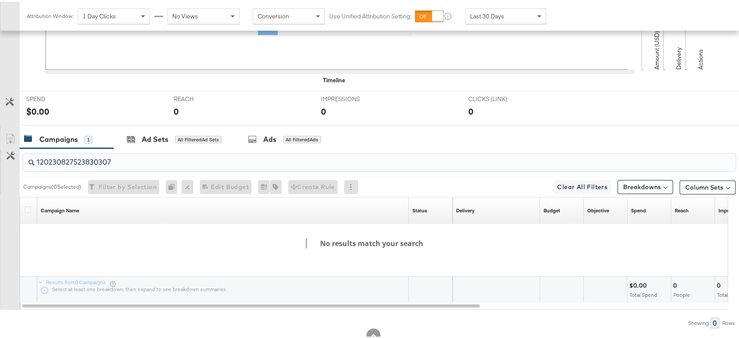
paste input "co-branded-hub|Multibrand|Multi-brand_FY25 CoBrand National GMHBC P8|SAL|9/10/2…"
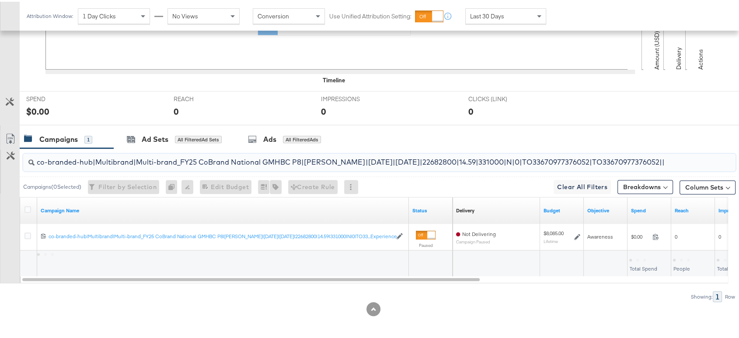
scroll to position [0, 7]
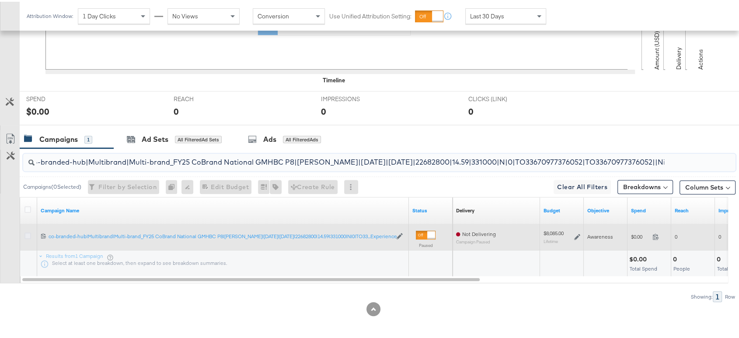
type input "co-branded-hub|Multibrand|Multi-brand_FY25 CoBrand National GMHBC P8|SAL|9/10/2…"
click at [26, 230] on icon at bounding box center [27, 233] width 7 height 7
click at [0, 0] on input "checkbox" at bounding box center [0, 0] width 0 height 0
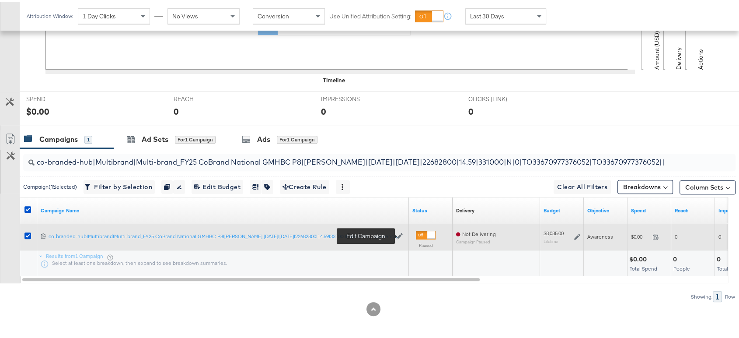
click at [398, 233] on icon at bounding box center [400, 234] width 6 height 6
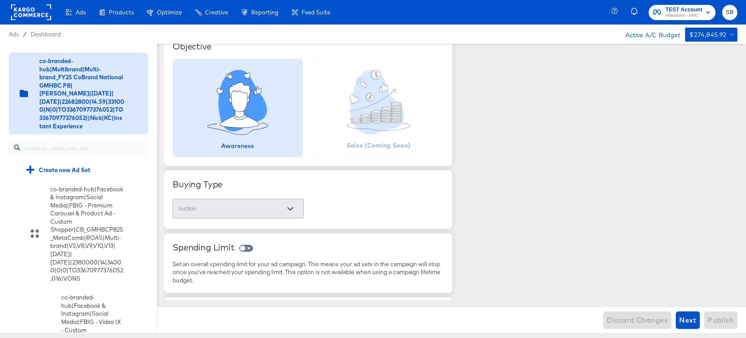
scroll to position [238, 0]
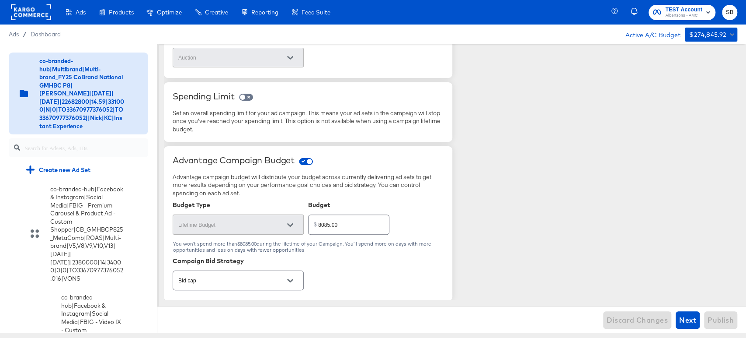
click at [36, 16] on rect at bounding box center [31, 12] width 40 height 16
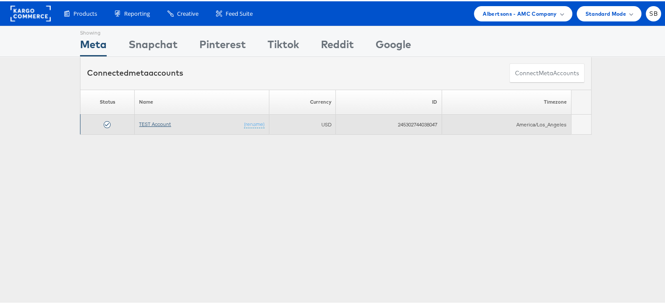
click at [151, 121] on link "TEST Account" at bounding box center [155, 122] width 32 height 7
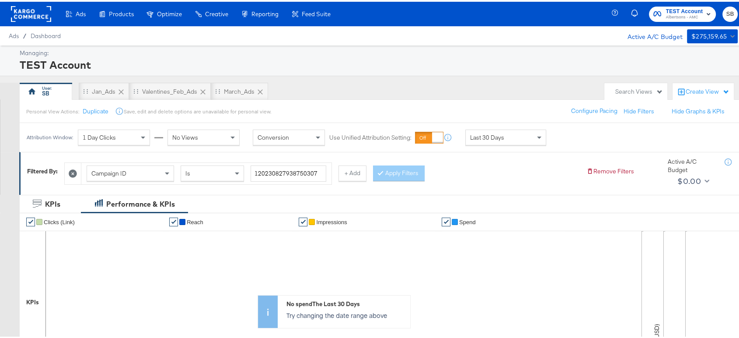
click at [44, 13] on rect at bounding box center [31, 12] width 40 height 16
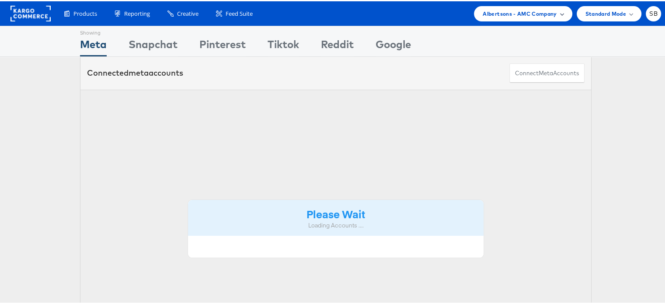
click at [524, 12] on span "Albertsons - AMC Company" at bounding box center [520, 12] width 74 height 9
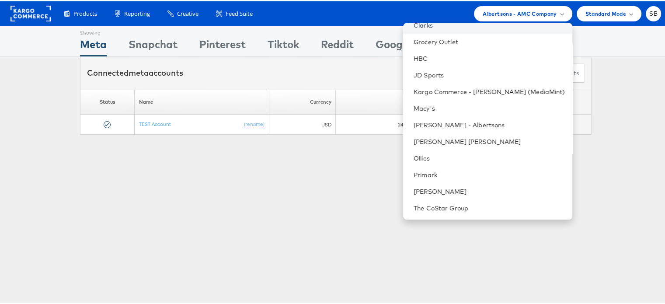
click at [445, 28] on link "Clarks" at bounding box center [490, 24] width 152 height 9
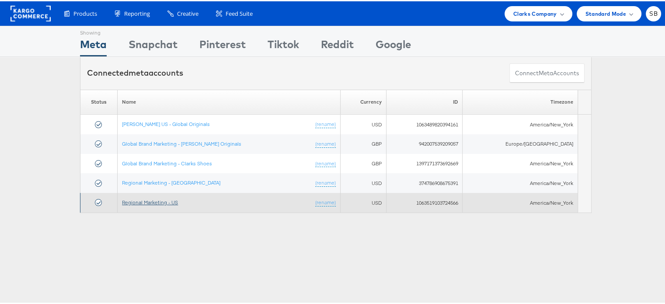
click at [143, 198] on link "Regional Marketing - US" at bounding box center [150, 201] width 56 height 7
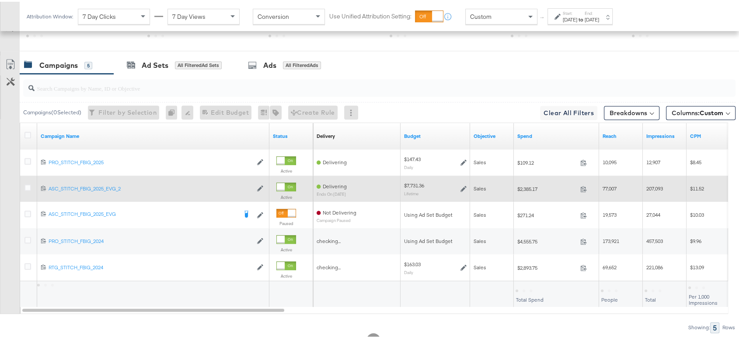
scroll to position [468, 0]
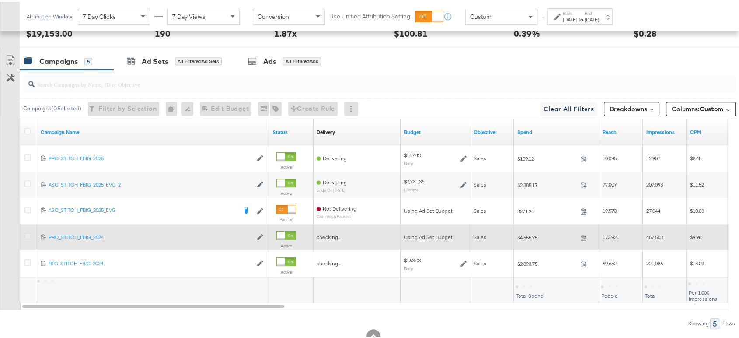
click at [24, 233] on icon at bounding box center [27, 234] width 7 height 7
click at [0, 0] on input "checkbox" at bounding box center [0, 0] width 0 height 0
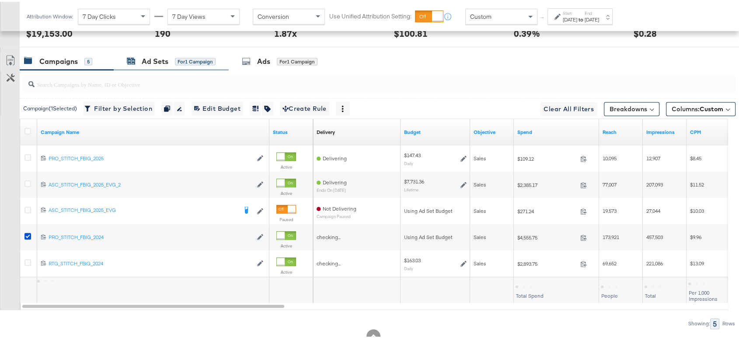
click at [137, 58] on div "Ad Sets for 1 Campaign" at bounding box center [171, 60] width 89 height 10
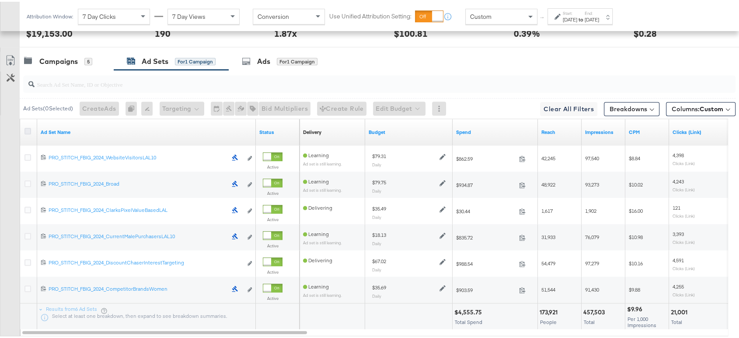
click at [28, 128] on icon at bounding box center [27, 129] width 7 height 7
click at [0, 0] on input "checkbox" at bounding box center [0, 0] width 0 height 0
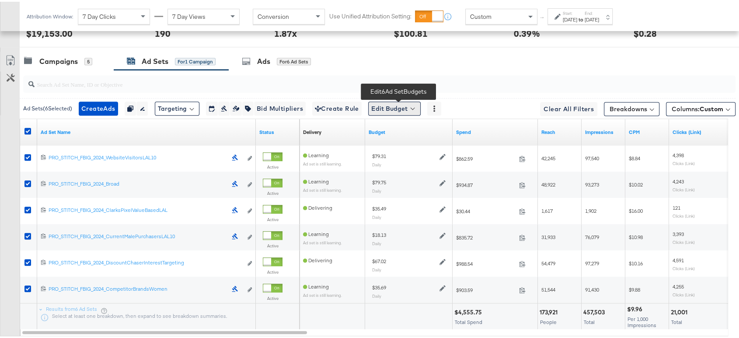
click at [393, 107] on button "Edit Budget" at bounding box center [394, 107] width 52 height 14
click at [406, 124] on span "Edit Ad Set Budget" at bounding box center [397, 129] width 50 height 11
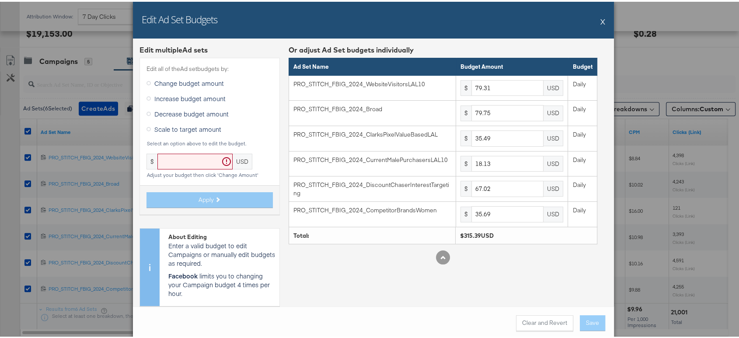
click at [600, 16] on button "X" at bounding box center [602, 19] width 5 height 17
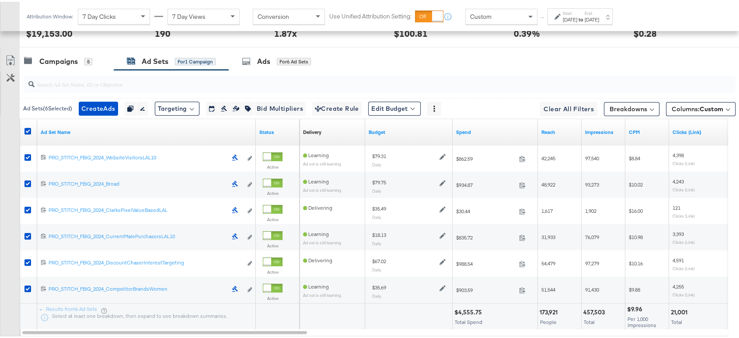
click at [599, 13] on label "End:" at bounding box center [592, 12] width 14 height 6
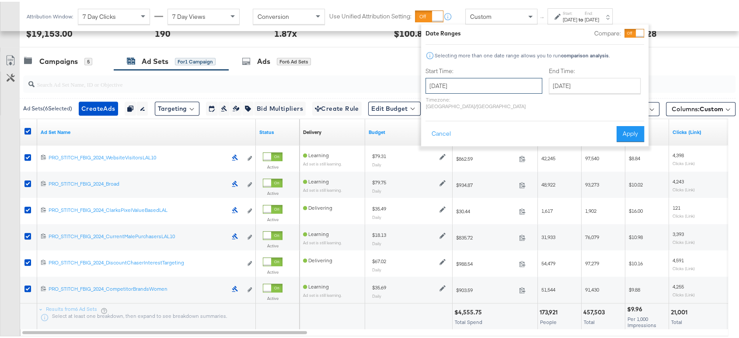
click at [469, 90] on input "[DATE]" at bounding box center [483, 84] width 117 height 16
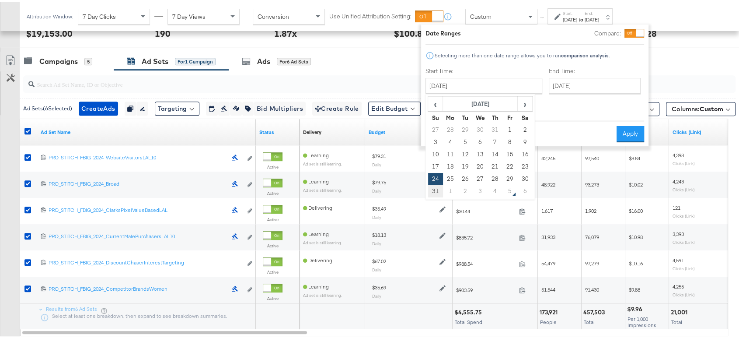
click at [434, 191] on td "31" at bounding box center [435, 189] width 15 height 12
type input "[DATE]"
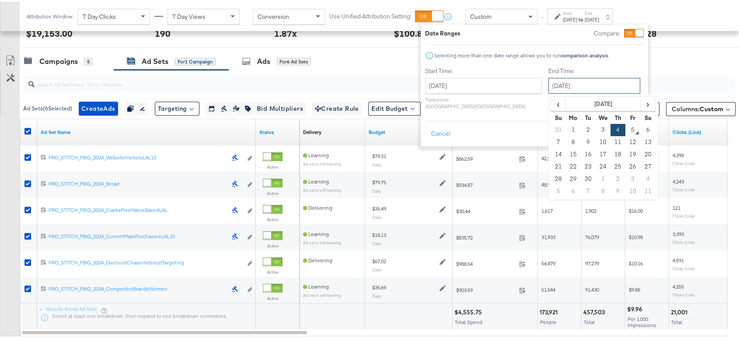
click at [576, 80] on input "[DATE]" at bounding box center [594, 84] width 92 height 16
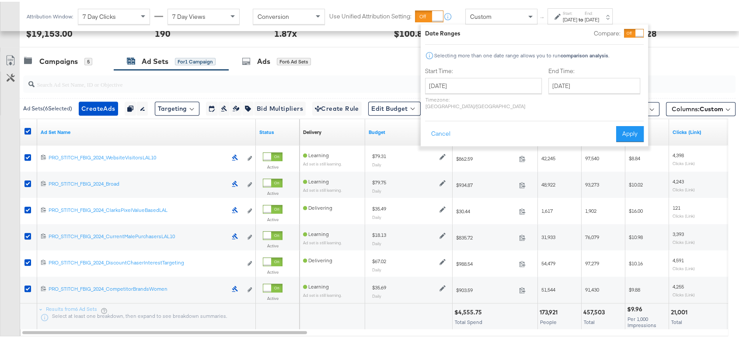
click at [498, 125] on div "Cancel Apply" at bounding box center [534, 128] width 219 height 21
click at [627, 124] on button "Apply" at bounding box center [630, 132] width 28 height 16
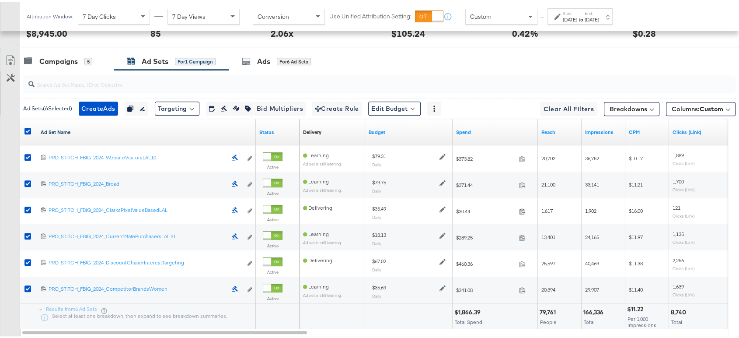
click at [55, 129] on link "Ad Set Name" at bounding box center [147, 130] width 212 height 7
click at [62, 129] on link "Ad Set Name ↓" at bounding box center [147, 130] width 212 height 7
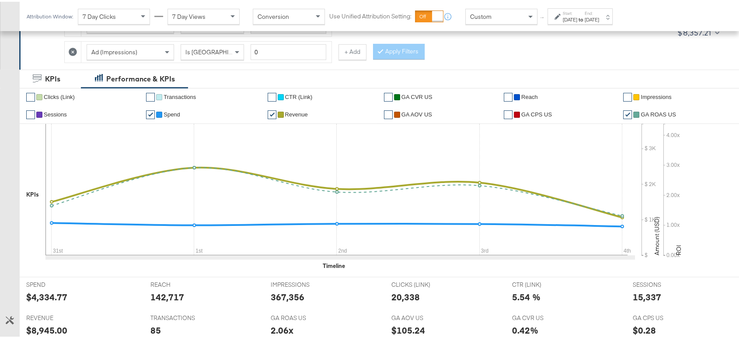
scroll to position [0, 0]
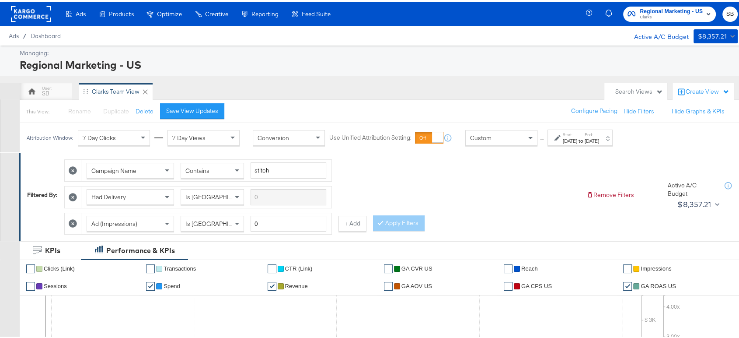
drag, startPoint x: 654, startPoint y: 20, endPoint x: 652, endPoint y: 15, distance: 5.3
click at [652, 15] on div "Regional Marketing - US Clarks SB" at bounding box center [667, 12] width 157 height 24
click at [652, 15] on span "Clarks" at bounding box center [671, 15] width 63 height 7
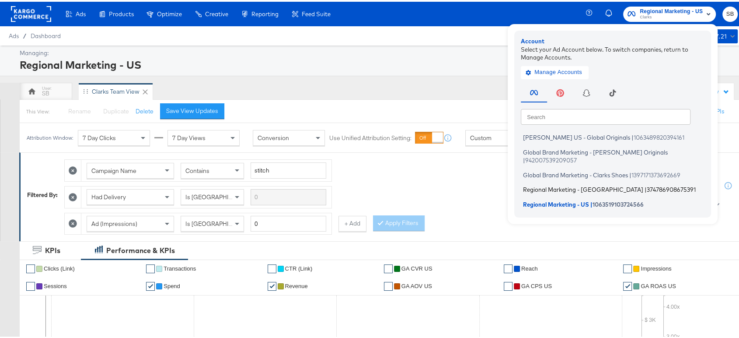
click at [555, 184] on span "Regional Marketing - CA" at bounding box center [583, 187] width 120 height 7
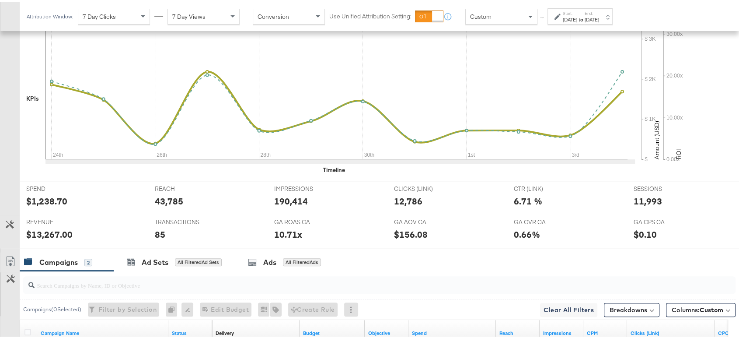
scroll to position [242, 0]
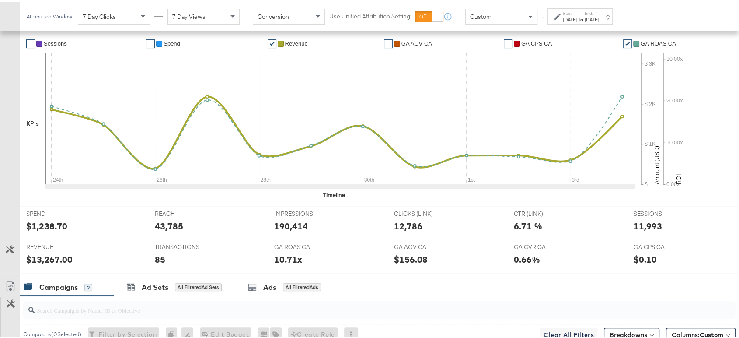
click at [577, 21] on div "[DATE]" at bounding box center [570, 17] width 14 height 7
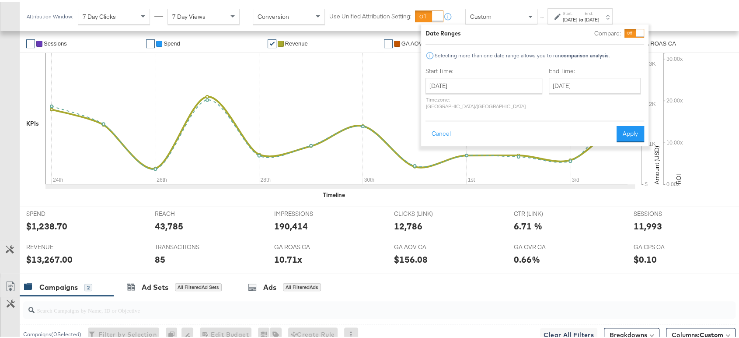
click at [586, 198] on div "✔ Clicks (Link) ✔ Transactions ✔ CTR (Link) ✔ GA CVR CA ✔ Reach ✔ Impressions ✔…" at bounding box center [383, 109] width 727 height 188
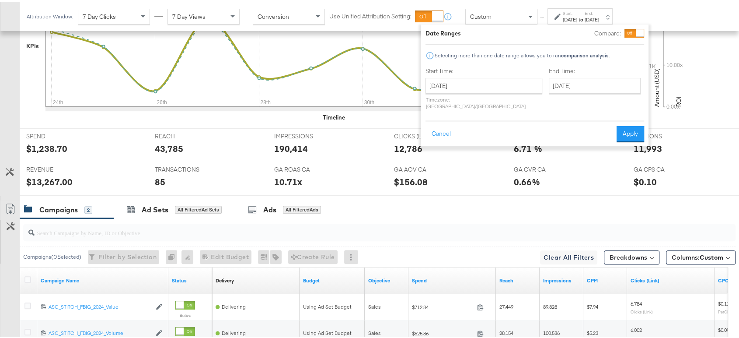
scroll to position [330, 0]
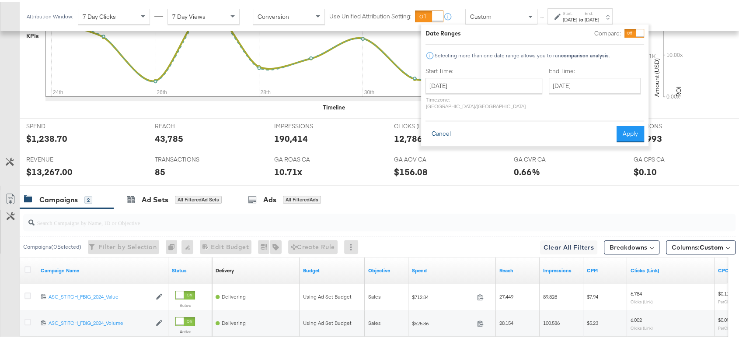
click at [437, 129] on button "Cancel" at bounding box center [440, 132] width 31 height 16
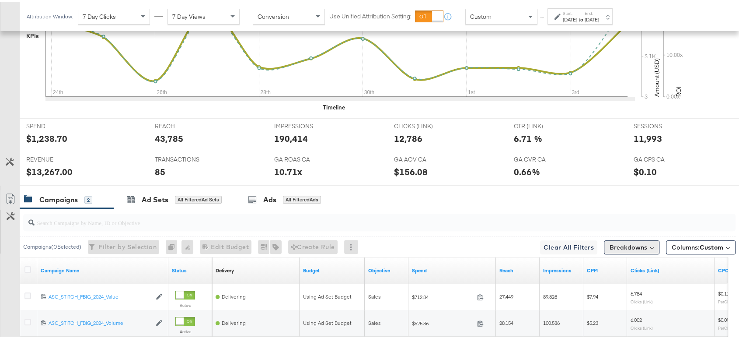
click at [614, 242] on button "Breakdowns" at bounding box center [632, 245] width 56 height 14
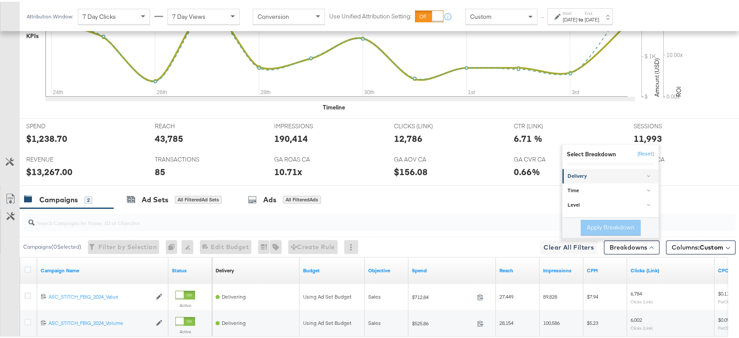
click at [584, 177] on link "Delivery" at bounding box center [610, 174] width 96 height 14
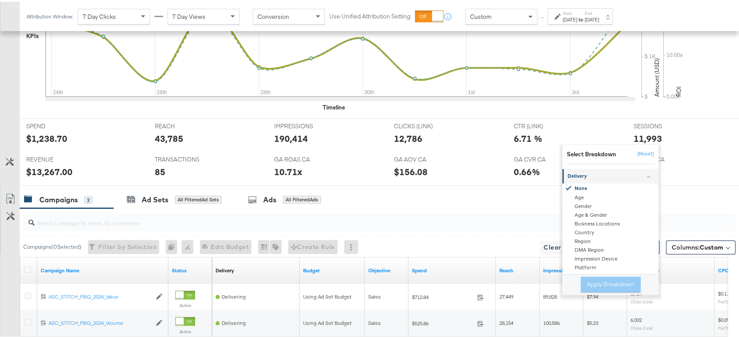
click at [585, 172] on div "Delivery" at bounding box center [610, 174] width 87 height 7
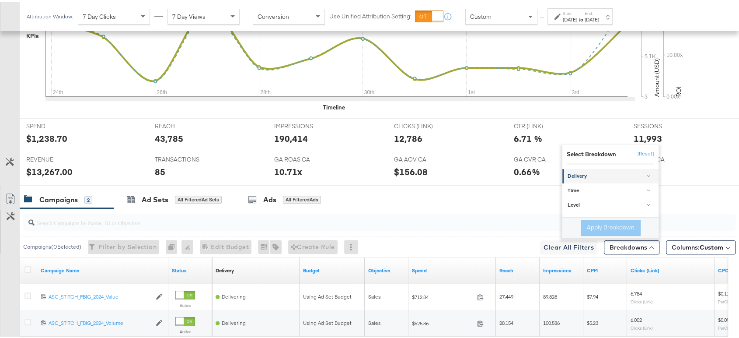
click at [585, 172] on div "Delivery" at bounding box center [610, 174] width 87 height 7
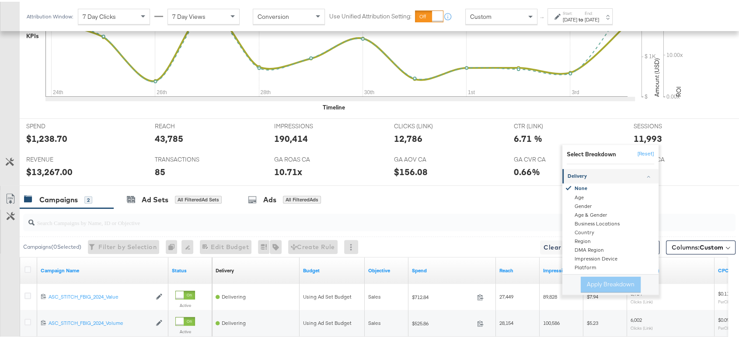
click at [585, 172] on div "Delivery" at bounding box center [610, 174] width 87 height 7
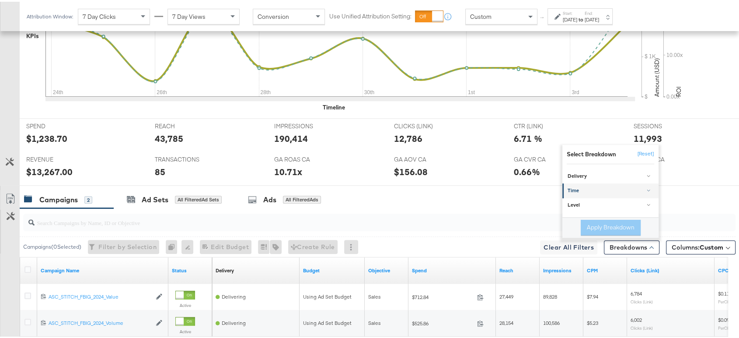
click at [584, 187] on div "Time" at bounding box center [610, 188] width 87 height 7
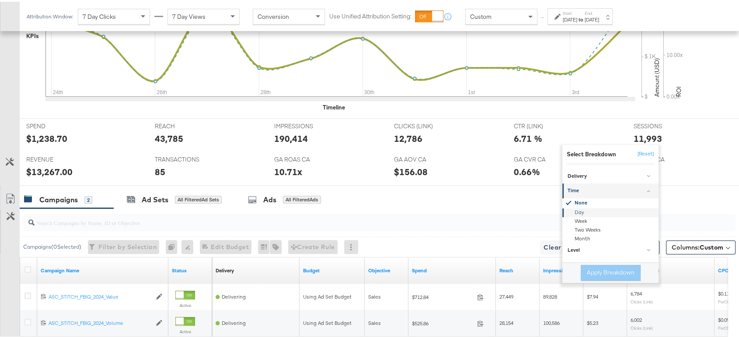
click at [570, 209] on div "Day" at bounding box center [611, 210] width 95 height 9
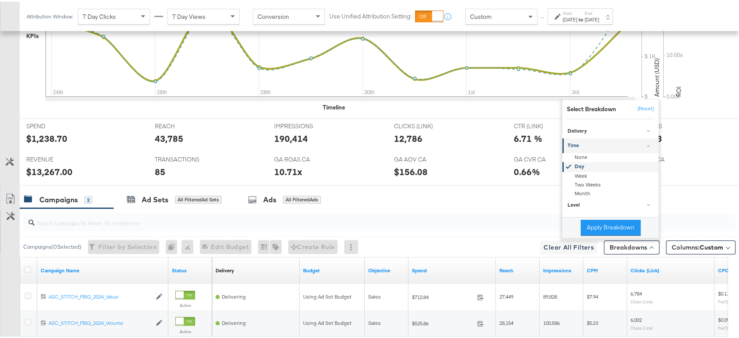
scroll to position [333, 0]
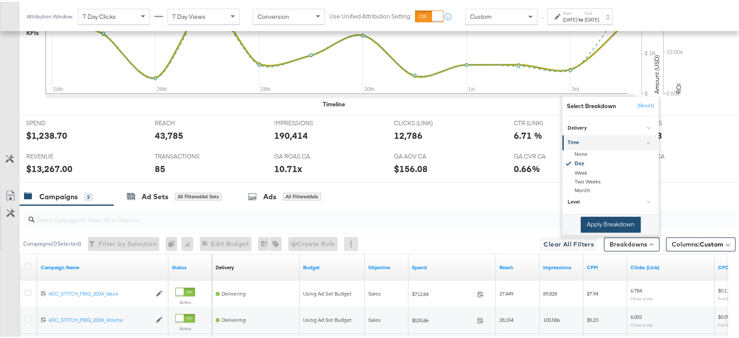
click at [581, 218] on button "Apply Breakdown" at bounding box center [611, 223] width 60 height 16
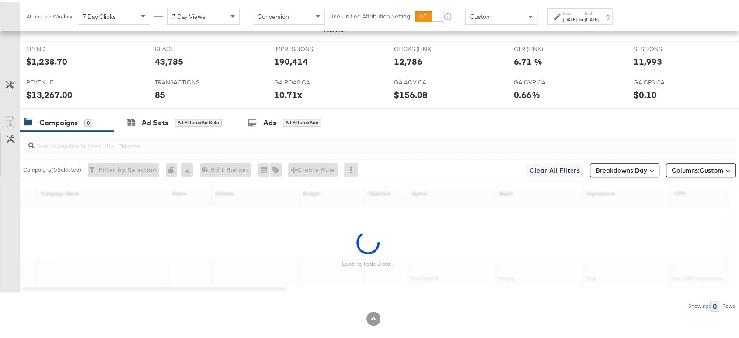
scroll to position [415, 0]
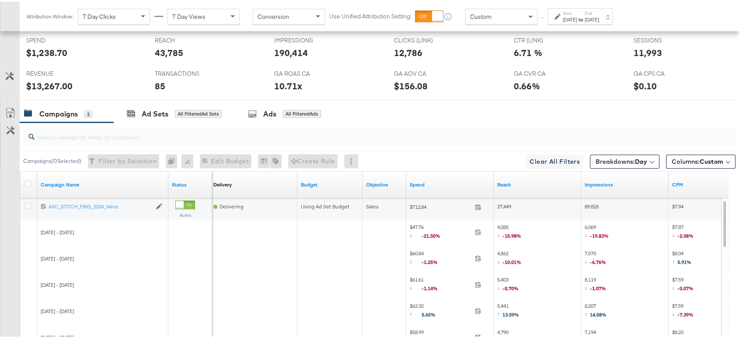
click at [599, 18] on div "[DATE]" at bounding box center [592, 17] width 14 height 7
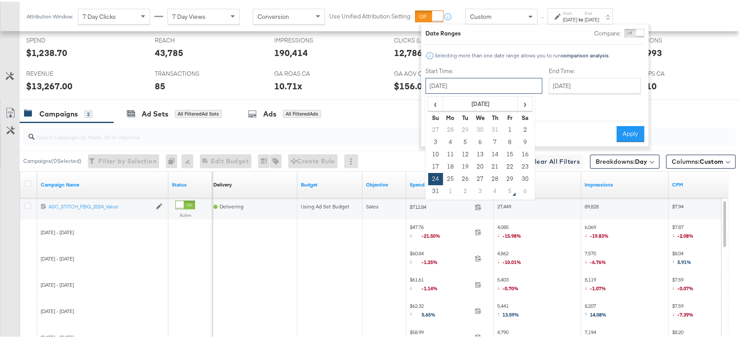
click at [500, 83] on input "August 24th 2025" at bounding box center [483, 84] width 117 height 16
click at [519, 104] on span "›" at bounding box center [525, 101] width 14 height 13
click at [479, 126] on td "3" at bounding box center [480, 128] width 15 height 12
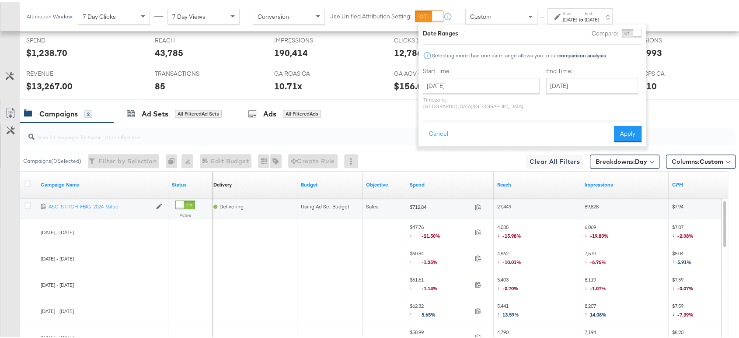
type input "September 3rd 2025"
click at [627, 125] on button "Apply" at bounding box center [628, 132] width 28 height 16
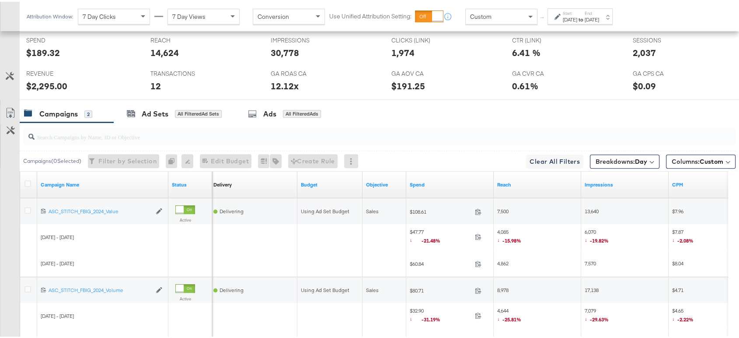
click at [8, 104] on link "Export as CSV" at bounding box center [10, 112] width 20 height 20
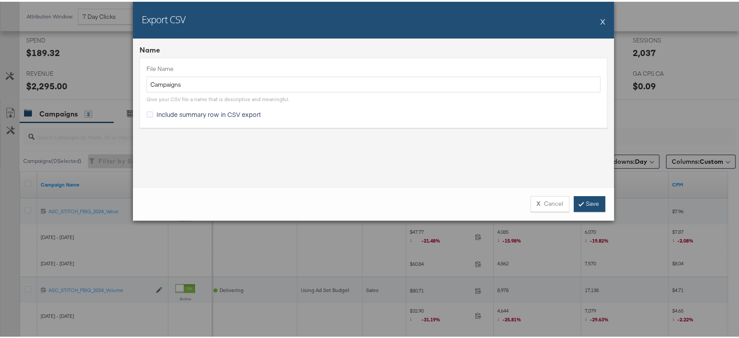
click at [588, 202] on link "Save" at bounding box center [589, 202] width 31 height 16
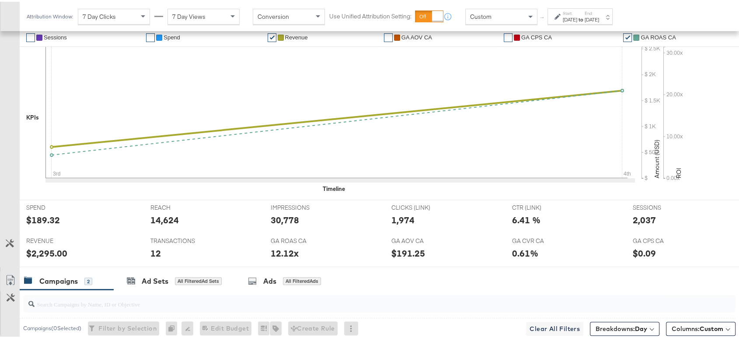
scroll to position [240, 0]
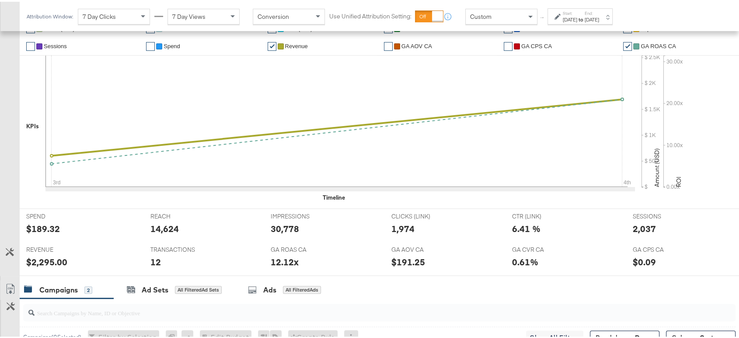
click at [585, 19] on strong "to" at bounding box center [580, 17] width 7 height 7
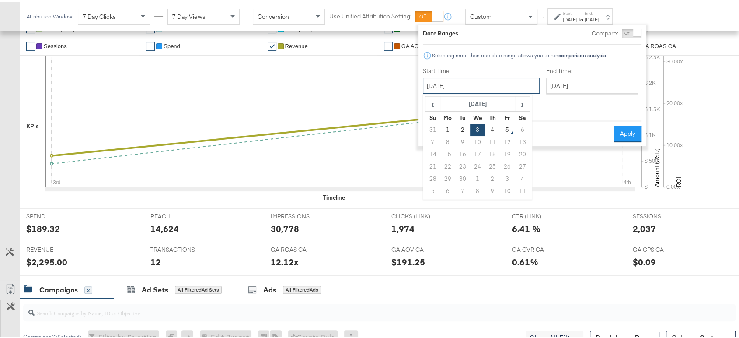
click at [490, 89] on input "September 3rd 2025" at bounding box center [481, 84] width 117 height 16
click at [432, 106] on span "‹" at bounding box center [433, 101] width 14 height 13
click at [447, 177] on td "25" at bounding box center [447, 177] width 15 height 12
type input "August 25th 2025"
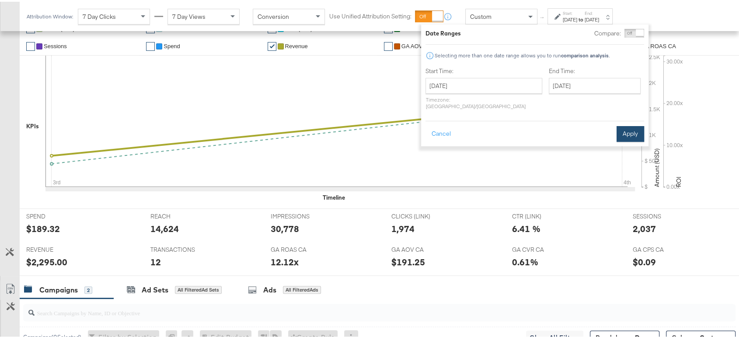
click at [623, 128] on button "Apply" at bounding box center [630, 132] width 28 height 16
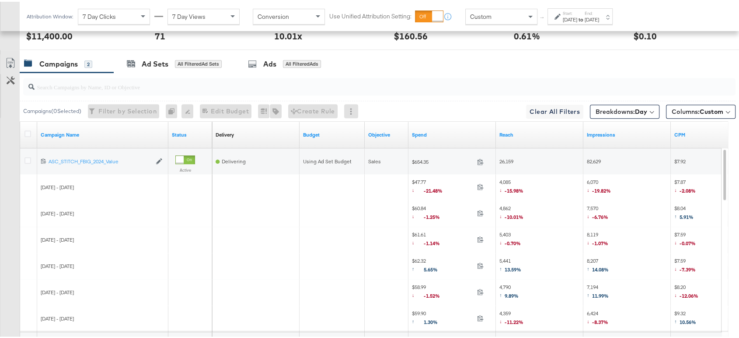
scroll to position [465, 0]
click at [679, 108] on span "Columns: Custom" at bounding box center [698, 109] width 52 height 9
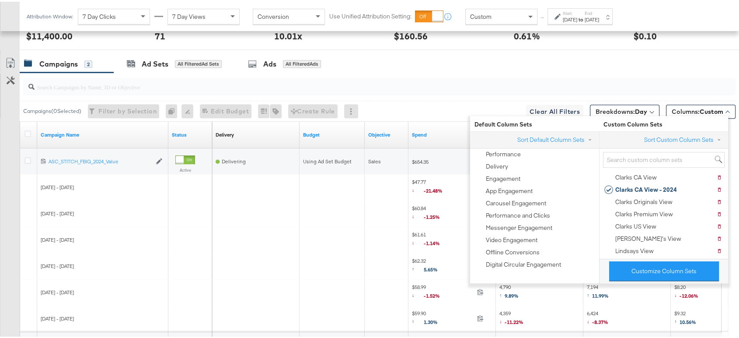
click at [668, 74] on div at bounding box center [379, 84] width 712 height 21
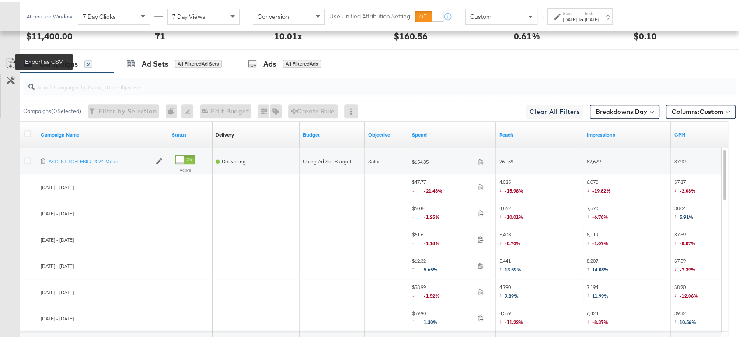
click at [6, 60] on icon at bounding box center [10, 61] width 10 height 10
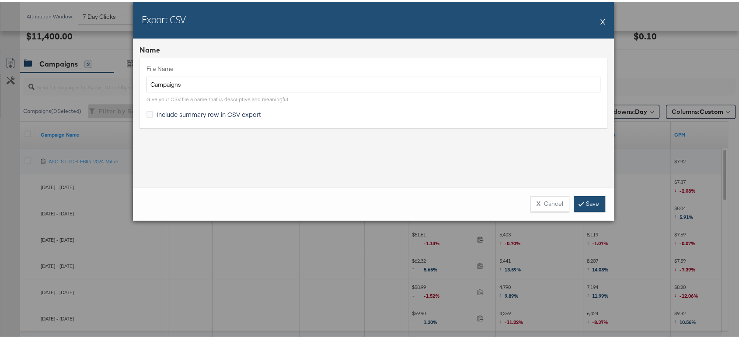
click at [591, 202] on link "Save" at bounding box center [589, 202] width 31 height 16
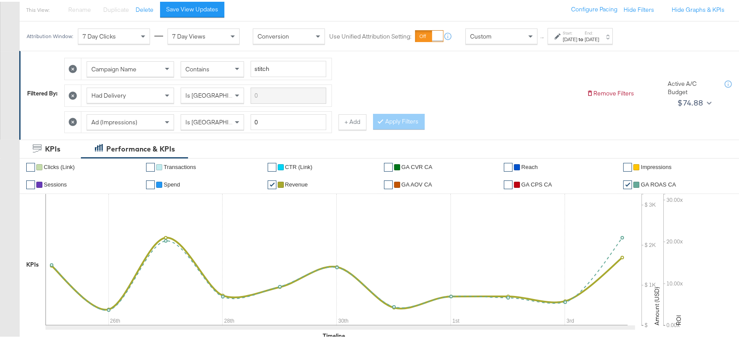
scroll to position [0, 0]
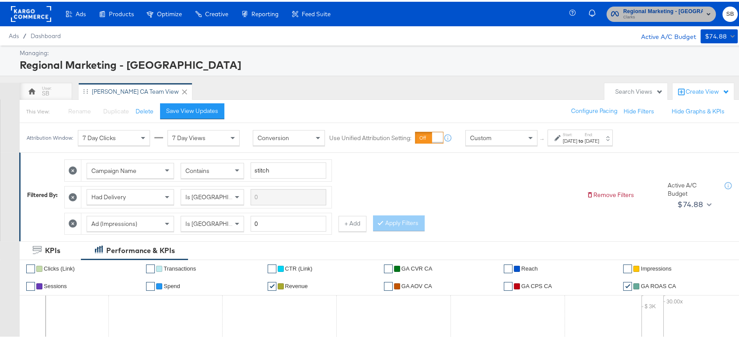
click at [682, 10] on span "Regional Marketing - CA" at bounding box center [663, 9] width 80 height 9
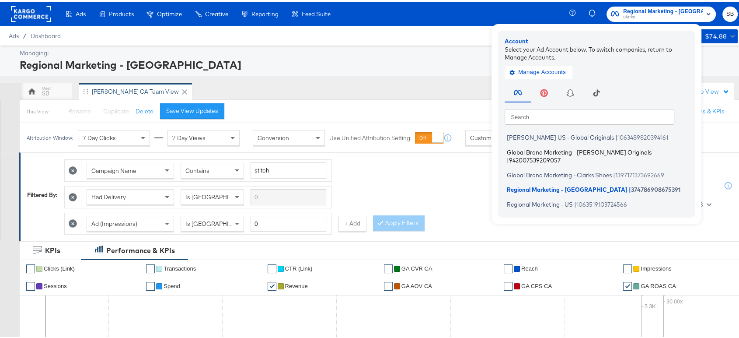
click at [549, 152] on span "Global Brand Marketing - Clarks Originals" at bounding box center [579, 149] width 145 height 7
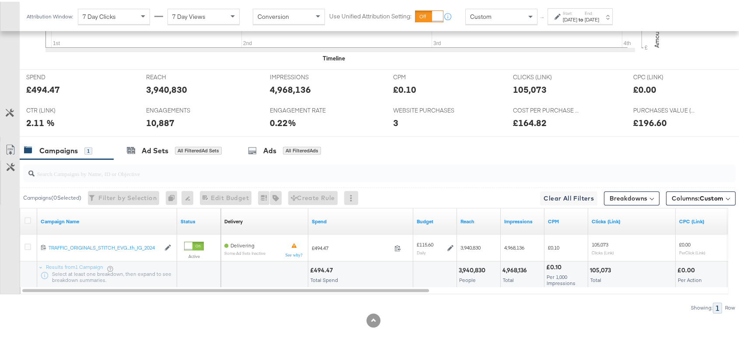
scroll to position [389, 0]
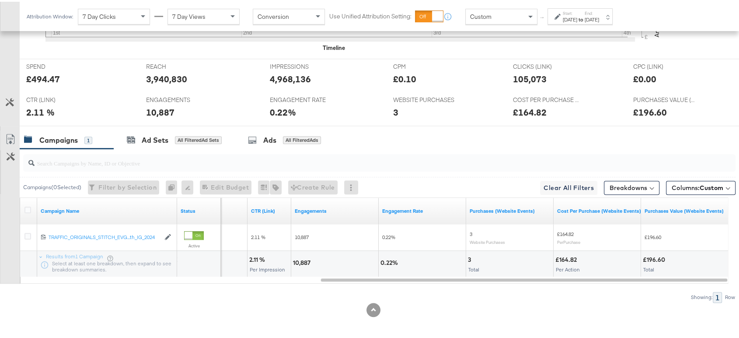
click at [577, 16] on div "[DATE]" at bounding box center [570, 17] width 14 height 7
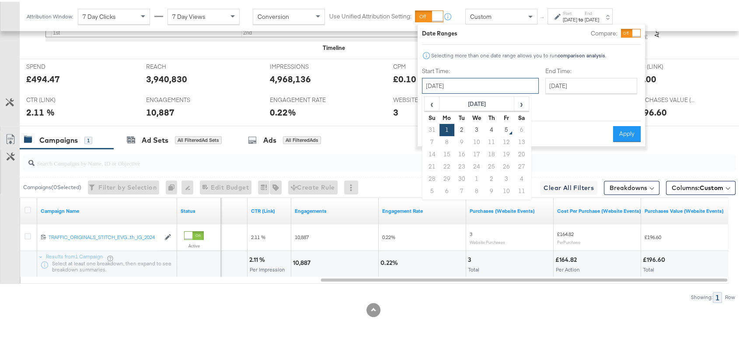
click at [482, 80] on input "[DATE]" at bounding box center [480, 84] width 117 height 16
click at [432, 98] on span "‹" at bounding box center [432, 101] width 14 height 13
click at [446, 180] on td "25" at bounding box center [446, 177] width 15 height 12
type input "[DATE]"
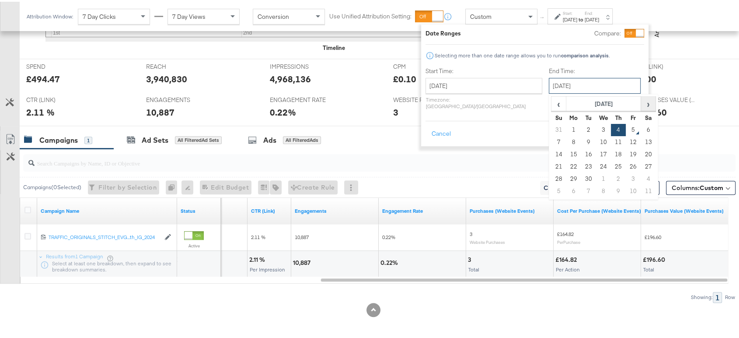
drag, startPoint x: 557, startPoint y: 80, endPoint x: 625, endPoint y: 104, distance: 72.5
click at [625, 92] on div "September 4th 2025 ‹ September 2025 › Su Mo Tu We Th Fr Sa 31 1 2 3 4 5 6 7 8 9…" at bounding box center [595, 84] width 92 height 16
click at [641, 104] on span "›" at bounding box center [648, 101] width 14 height 13
click at [640, 125] on td "4" at bounding box center [647, 128] width 15 height 12
click at [574, 83] on input "October 4th 2025" at bounding box center [594, 84] width 92 height 16
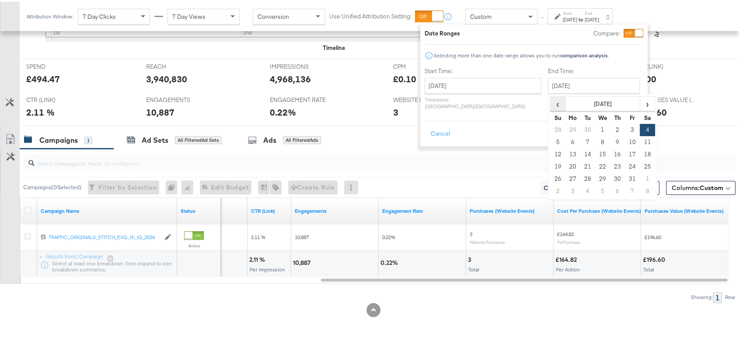
click at [551, 104] on span "‹" at bounding box center [558, 101] width 14 height 13
click at [610, 128] on td "4" at bounding box center [617, 128] width 15 height 12
type input "[DATE]"
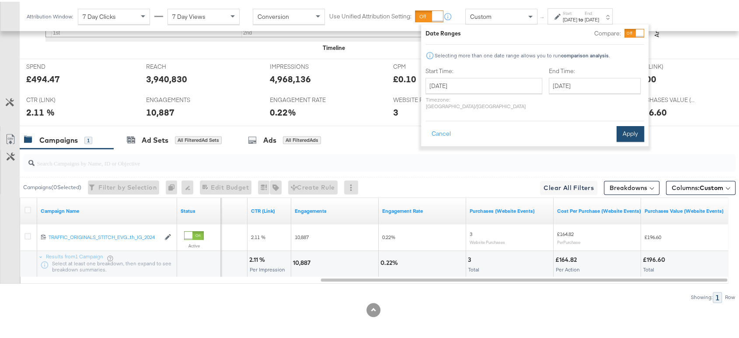
click at [626, 127] on button "Apply" at bounding box center [630, 132] width 28 height 16
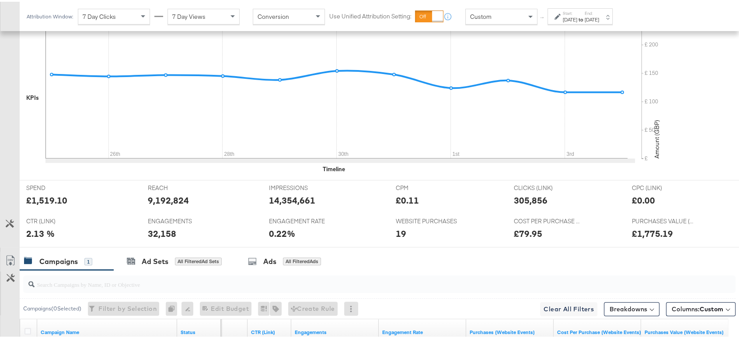
scroll to position [270, 0]
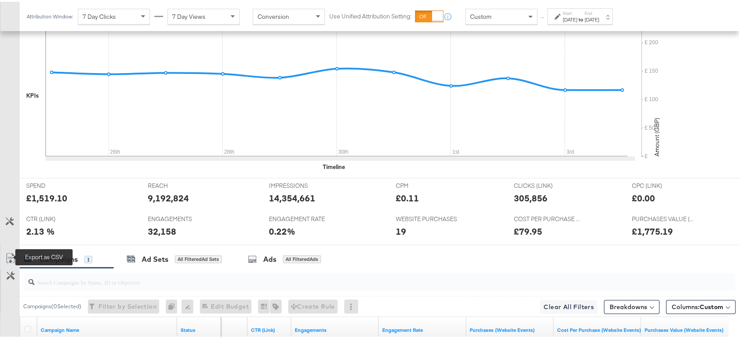
click at [12, 255] on icon at bounding box center [10, 256] width 10 height 10
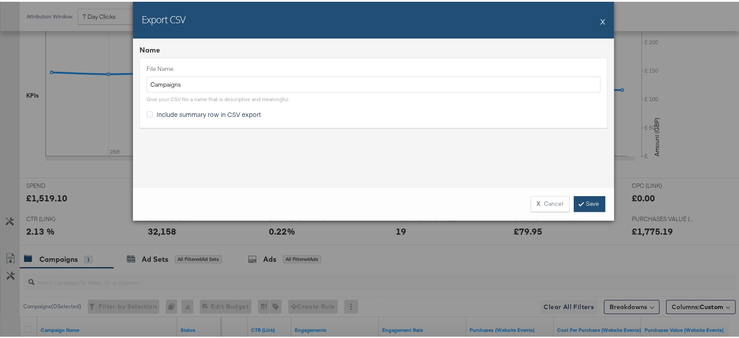
click at [581, 201] on link "Save" at bounding box center [589, 202] width 31 height 16
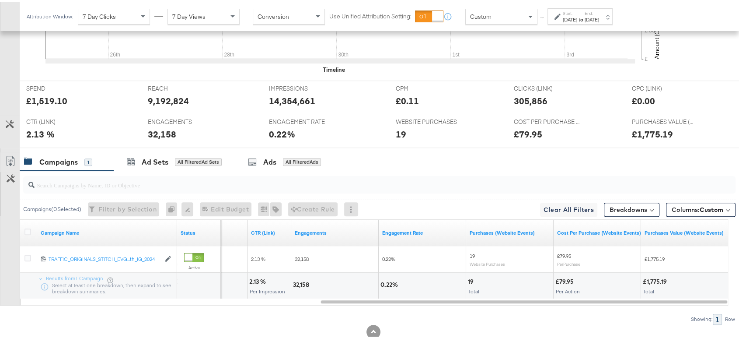
scroll to position [371, 0]
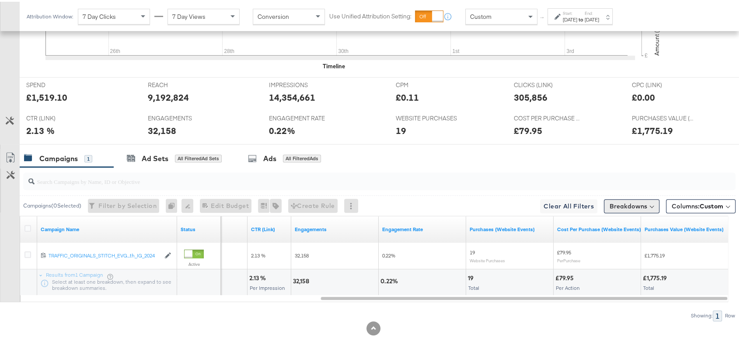
click at [617, 202] on button "Breakdowns" at bounding box center [632, 204] width 56 height 14
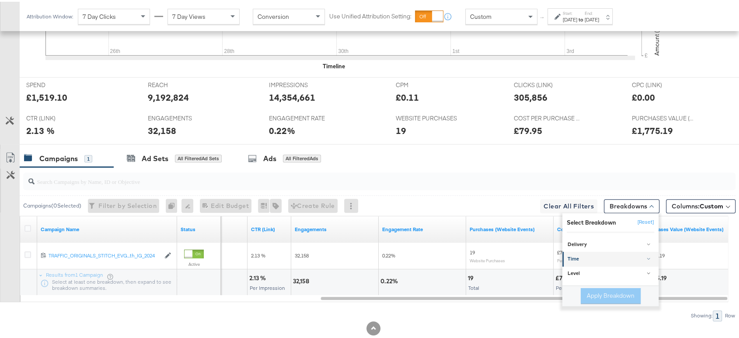
click at [577, 254] on div "Time" at bounding box center [610, 257] width 87 height 7
click at [570, 277] on div "Day" at bounding box center [611, 278] width 95 height 9
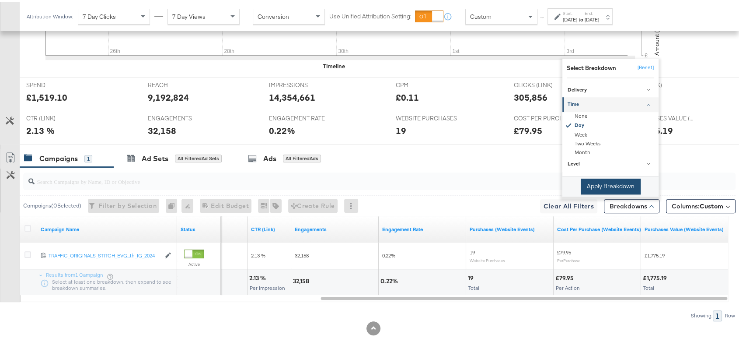
click at [597, 182] on button "Apply Breakdown" at bounding box center [611, 185] width 60 height 16
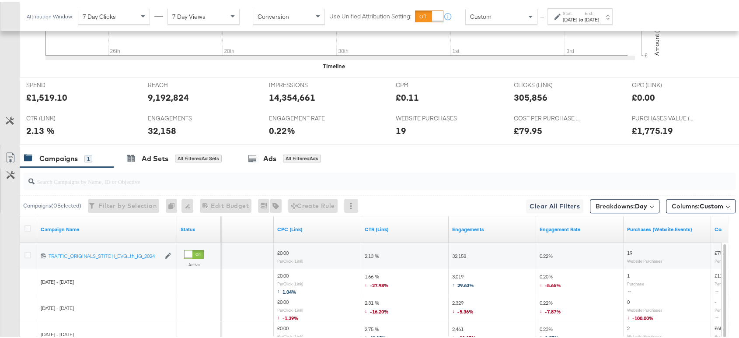
click at [7, 148] on link "Export as CSV" at bounding box center [10, 157] width 20 height 20
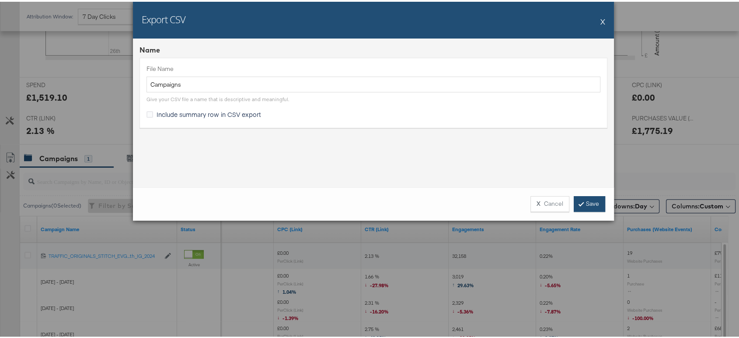
click at [579, 197] on link "Save" at bounding box center [589, 202] width 31 height 16
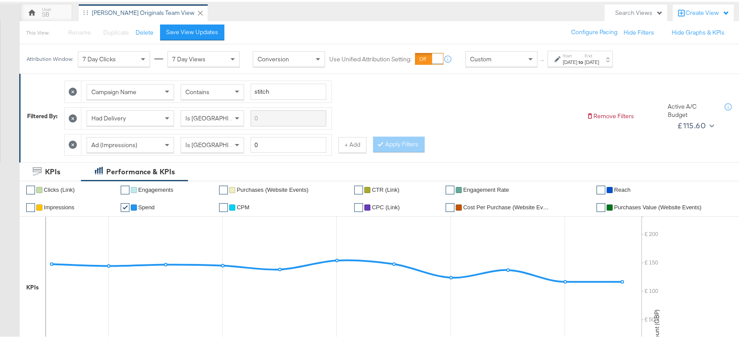
scroll to position [0, 0]
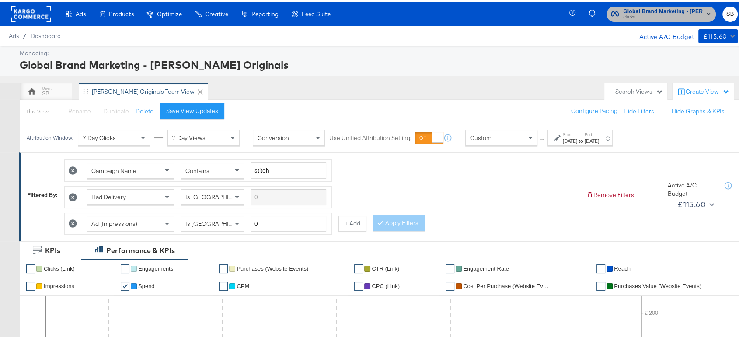
click at [663, 14] on span "Clarks" at bounding box center [663, 15] width 80 height 7
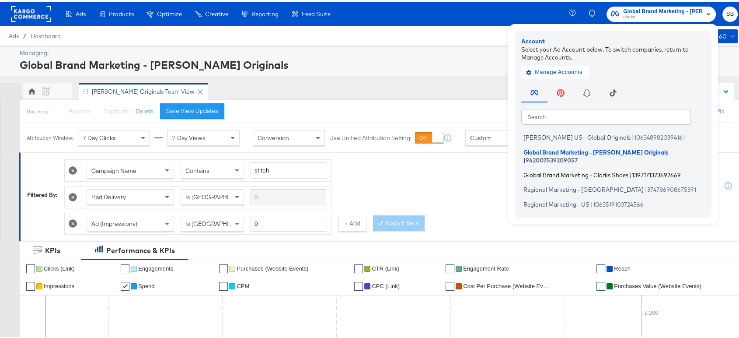
click at [591, 167] on li "Global Brand Marketing - Clarks Shoes | 1397171373692669" at bounding box center [615, 173] width 188 height 13
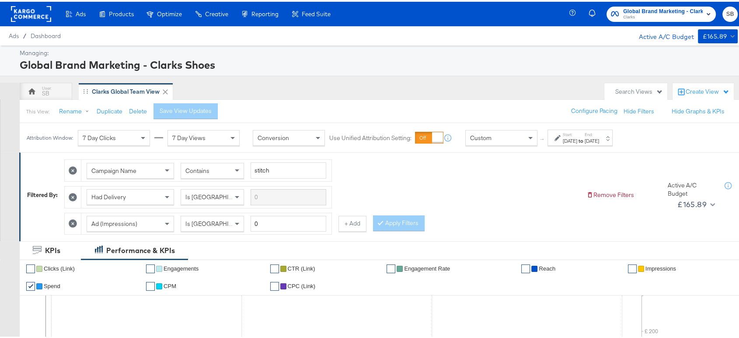
click at [577, 142] on div "[DATE]" at bounding box center [570, 139] width 14 height 7
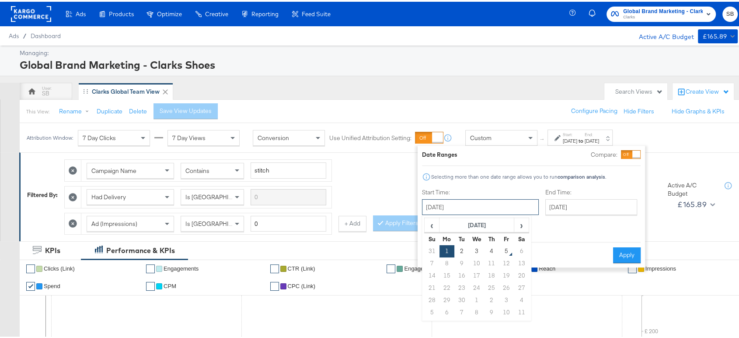
click at [439, 201] on input "[DATE]" at bounding box center [480, 205] width 117 height 16
click at [429, 224] on span "‹" at bounding box center [432, 222] width 14 height 13
click at [445, 299] on td "25" at bounding box center [446, 298] width 15 height 12
type input "[DATE]"
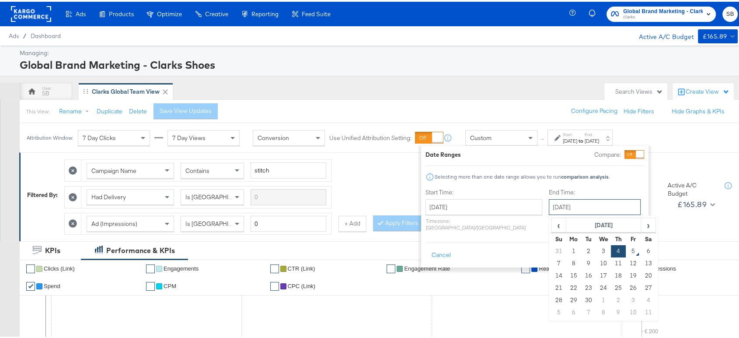
click at [592, 198] on input "[DATE]" at bounding box center [595, 205] width 92 height 16
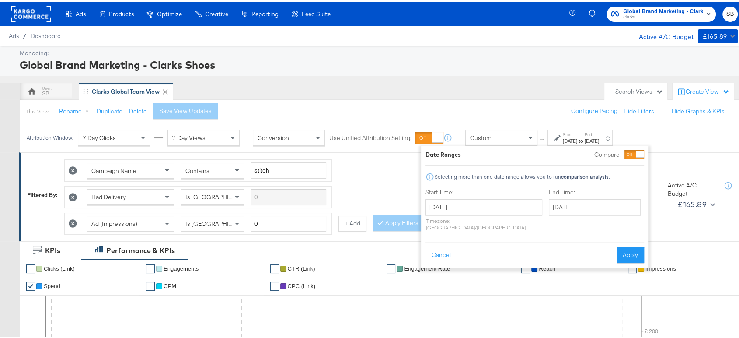
click at [512, 240] on div "Cancel Apply" at bounding box center [534, 250] width 219 height 21
click at [623, 247] on button "Apply" at bounding box center [630, 253] width 28 height 16
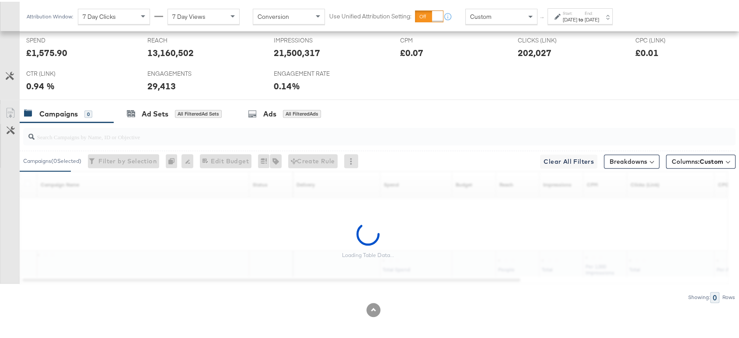
scroll to position [415, 0]
click at [623, 153] on button "Breakdowns" at bounding box center [632, 160] width 56 height 14
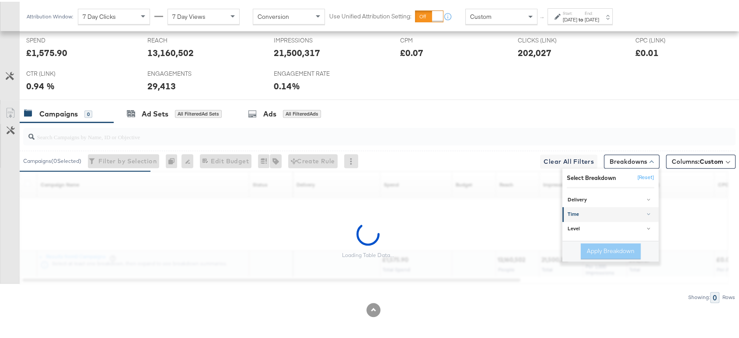
click at [585, 210] on div "Time" at bounding box center [610, 212] width 87 height 7
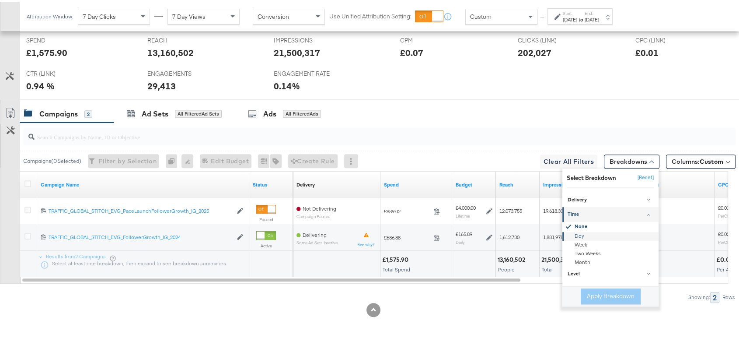
click at [570, 232] on div "Day" at bounding box center [611, 234] width 95 height 9
click at [586, 293] on button "Apply Breakdown" at bounding box center [611, 294] width 60 height 16
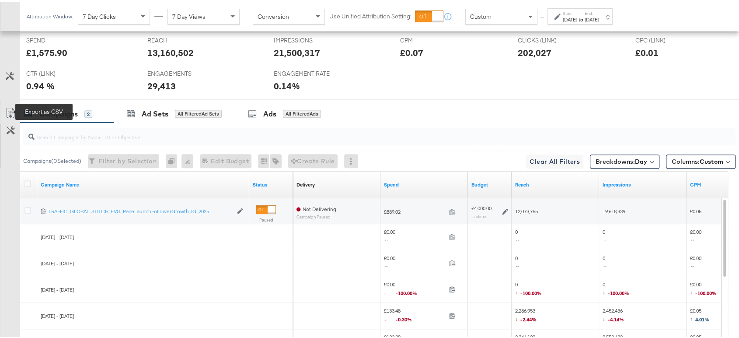
click at [9, 108] on icon at bounding box center [10, 111] width 10 height 10
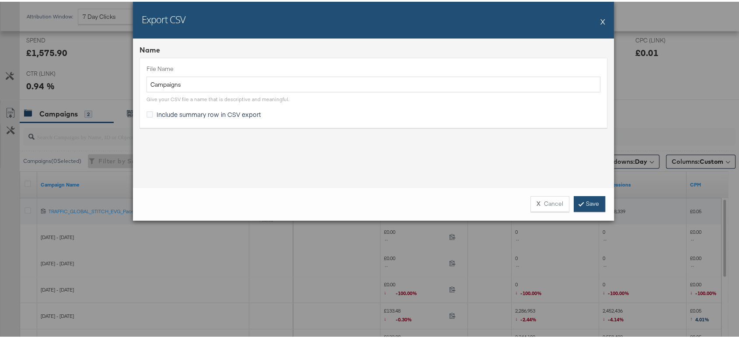
click at [580, 198] on link "Save" at bounding box center [589, 202] width 31 height 16
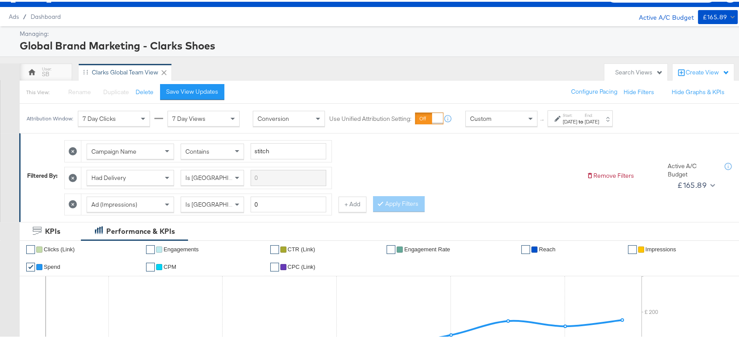
scroll to position [0, 0]
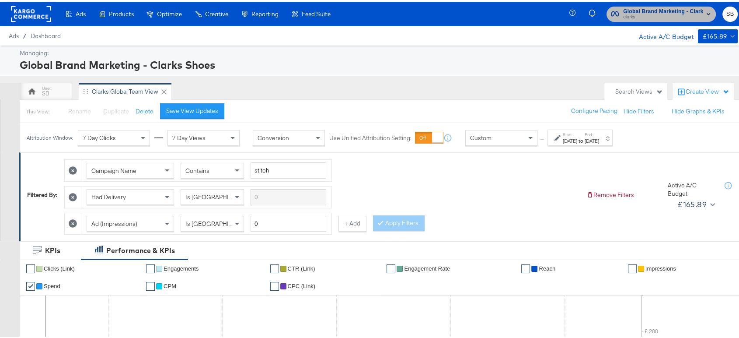
click at [646, 10] on span "Global Brand Marketing - Clarks Shoes" at bounding box center [663, 9] width 80 height 9
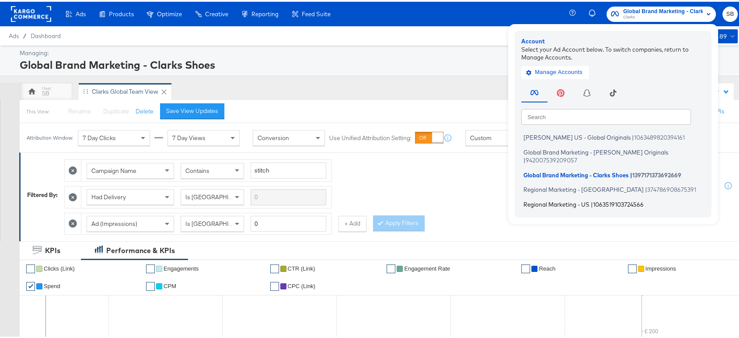
click at [554, 198] on span "Regional Marketing - US" at bounding box center [556, 201] width 66 height 7
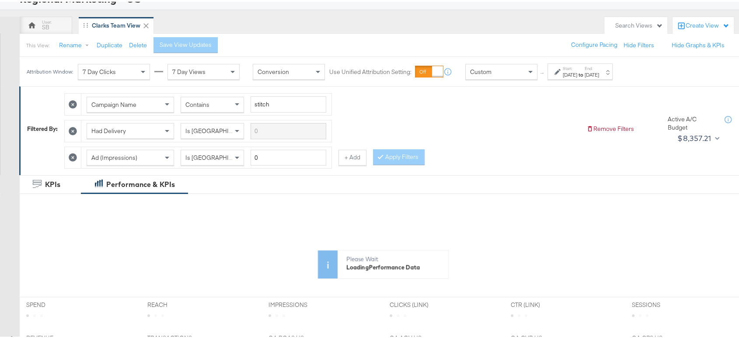
scroll to position [66, 0]
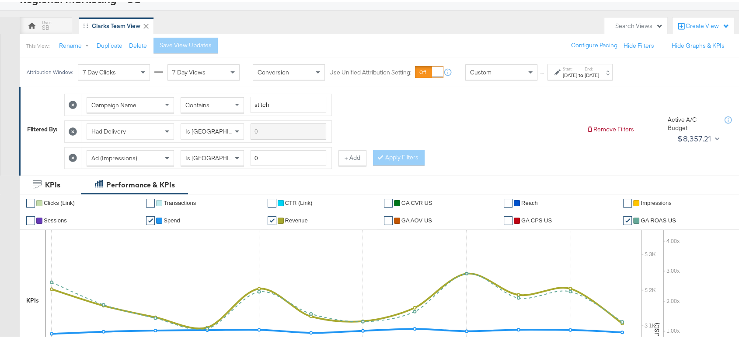
click at [599, 76] on div "[DATE]" at bounding box center [592, 73] width 14 height 7
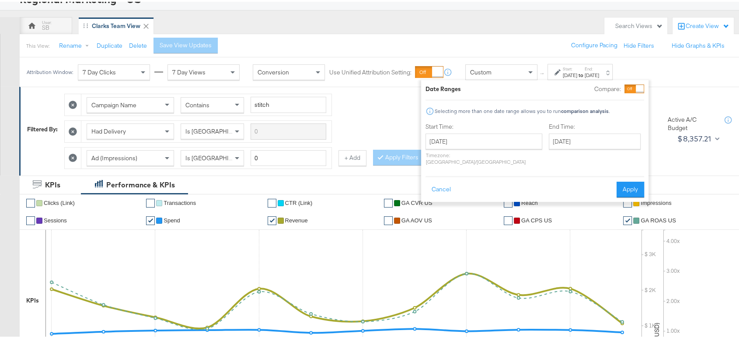
click at [663, 108] on div "Filtered By: Campaign Name Contains stitch Had Delivery Is Greater Than Ad (Imp…" at bounding box center [383, 127] width 712 height 80
click at [441, 180] on button "Cancel" at bounding box center [440, 188] width 31 height 16
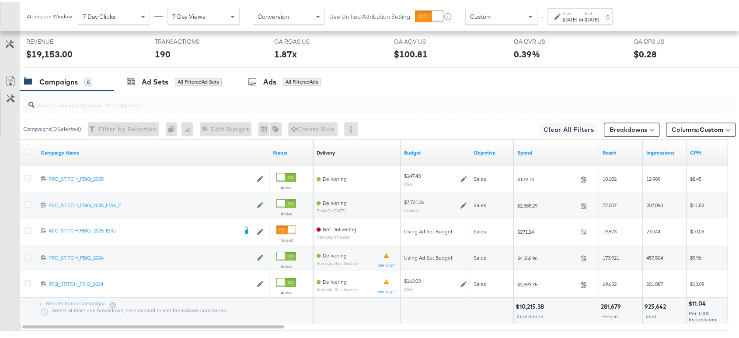
scroll to position [494, 0]
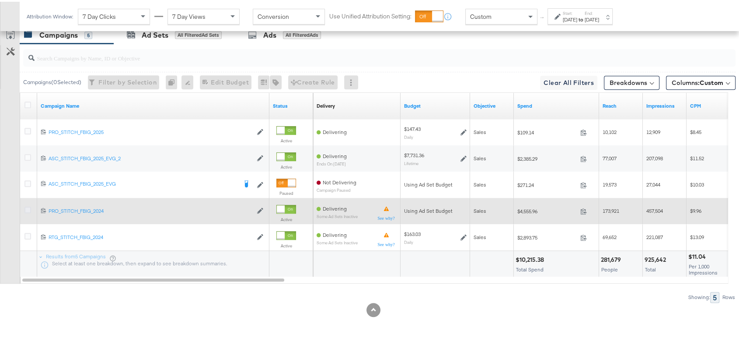
click at [28, 208] on icon at bounding box center [27, 208] width 7 height 7
click at [0, 0] on input "checkbox" at bounding box center [0, 0] width 0 height 0
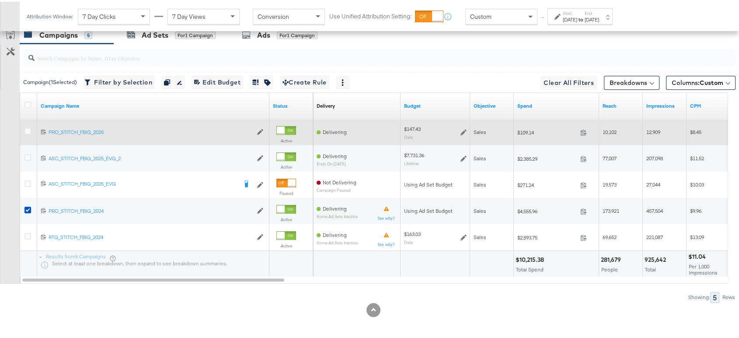
scroll to position [446, 0]
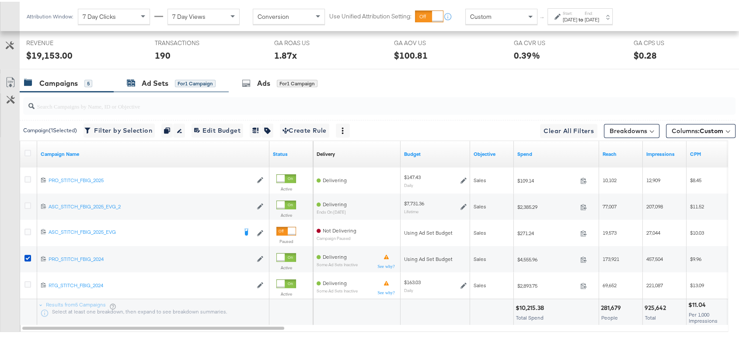
click at [157, 80] on div "Ad Sets" at bounding box center [155, 82] width 27 height 10
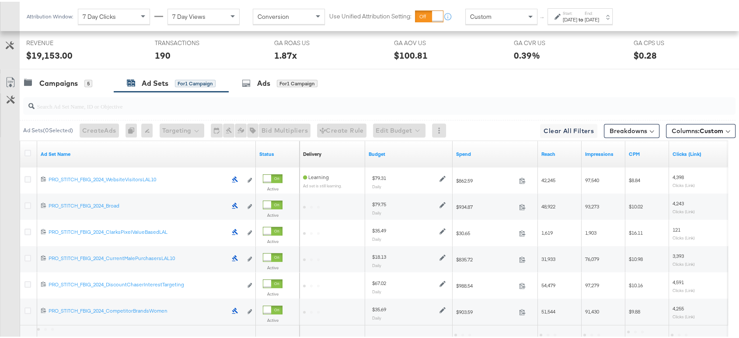
scroll to position [465, 0]
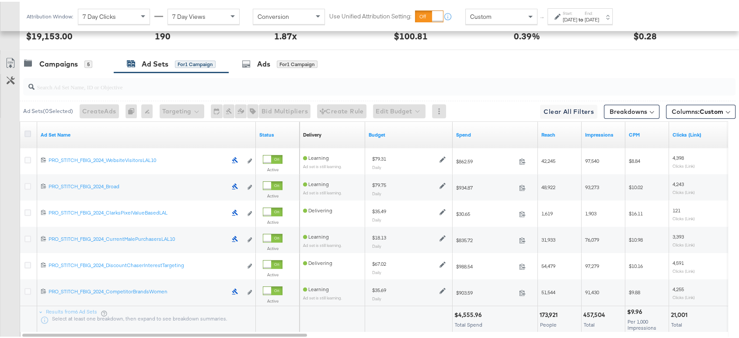
click at [28, 129] on icon at bounding box center [27, 132] width 7 height 7
click at [0, 0] on input "checkbox" at bounding box center [0, 0] width 0 height 0
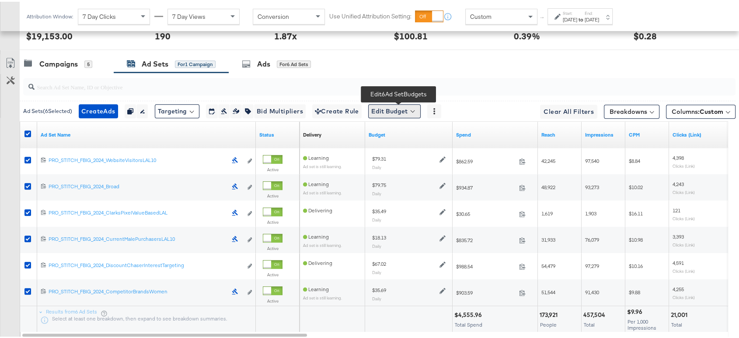
click at [396, 103] on button "Edit Budget" at bounding box center [394, 109] width 52 height 14
click at [404, 136] on span "Edit Ad Set Budget" at bounding box center [397, 131] width 50 height 11
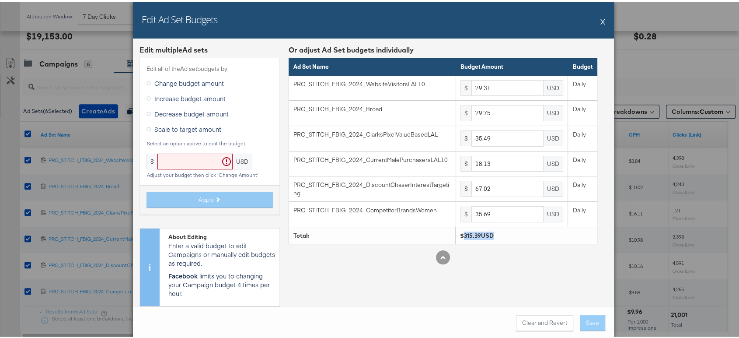
drag, startPoint x: 489, startPoint y: 233, endPoint x: 457, endPoint y: 233, distance: 31.9
click at [460, 233] on div "$315.39USD" at bounding box center [526, 234] width 132 height 8
click at [477, 233] on div "$315.39USD" at bounding box center [526, 234] width 132 height 8
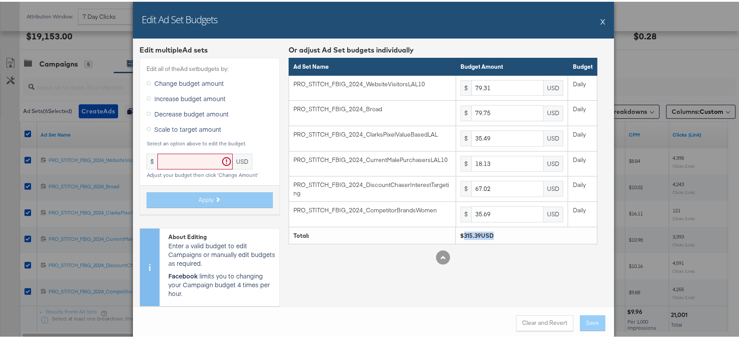
drag, startPoint x: 507, startPoint y: 228, endPoint x: 456, endPoint y: 229, distance: 51.2
click at [460, 230] on div "$315.39USD" at bounding box center [526, 234] width 132 height 8
click at [466, 233] on div "$315.39USD" at bounding box center [526, 234] width 132 height 8
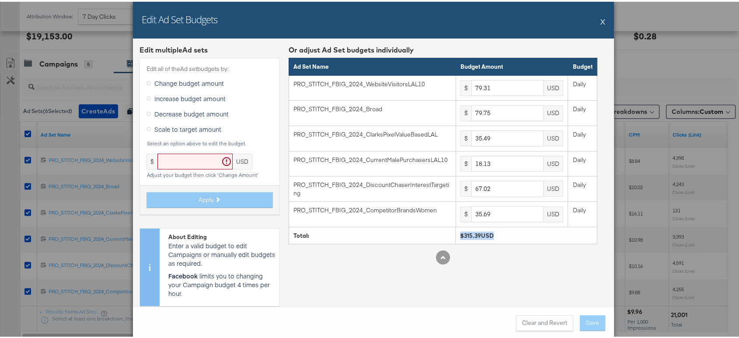
copy div "$315.39USD"
click at [595, 22] on div "Edit Ad Set Budgets X" at bounding box center [373, 18] width 481 height 37
click at [600, 18] on button "X" at bounding box center [602, 19] width 5 height 17
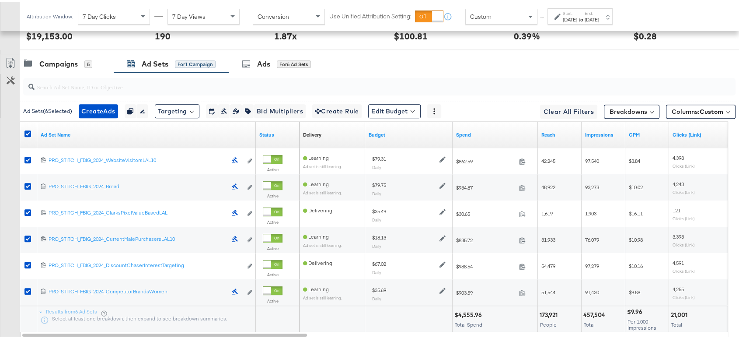
click at [599, 11] on label "End:" at bounding box center [592, 12] width 14 height 6
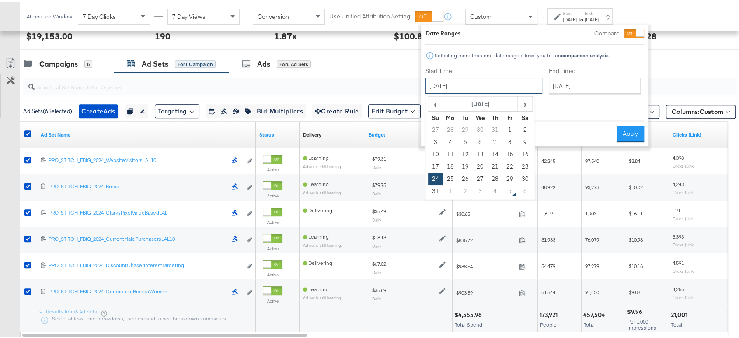
click at [487, 89] on input "[DATE]" at bounding box center [483, 84] width 117 height 16
click at [435, 190] on td "31" at bounding box center [435, 189] width 15 height 12
type input "[DATE]"
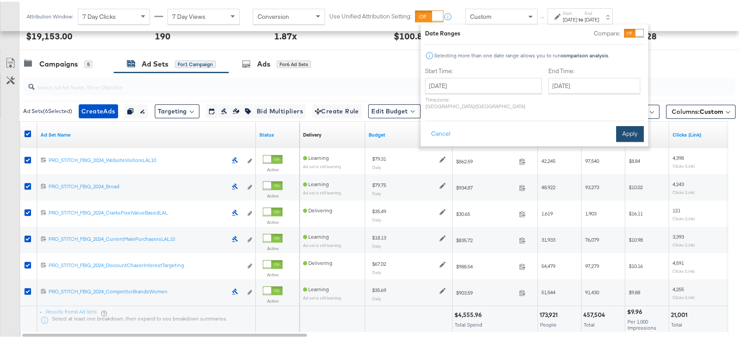
click at [620, 124] on button "Apply" at bounding box center [630, 132] width 28 height 16
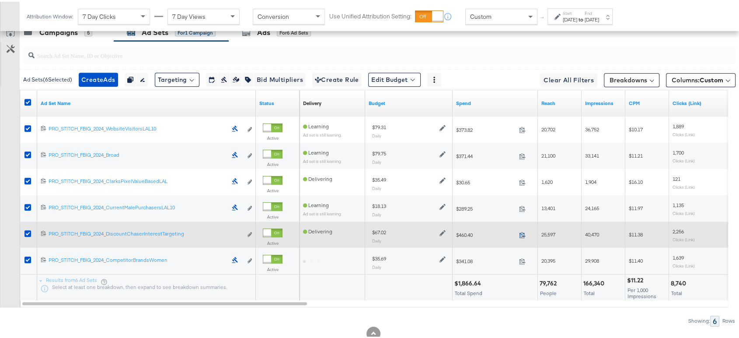
scroll to position [497, 0]
